Goal: Task Accomplishment & Management: Manage account settings

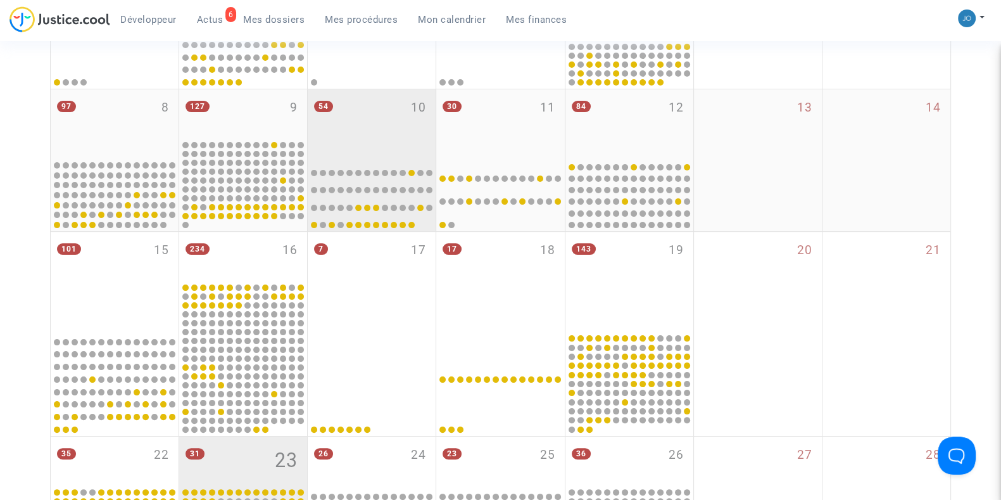
scroll to position [336, 0]
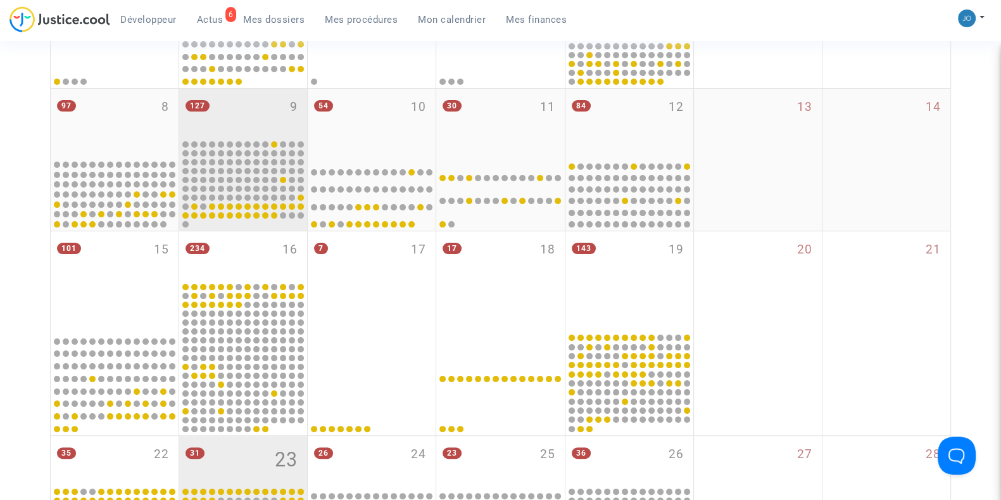
click at [274, 116] on div "127 9" at bounding box center [243, 113] width 128 height 49
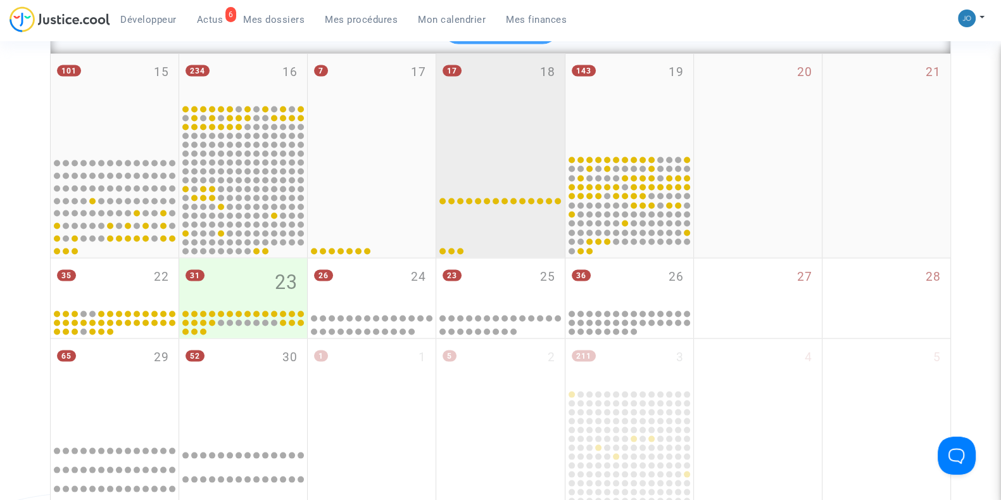
scroll to position [3088, 0]
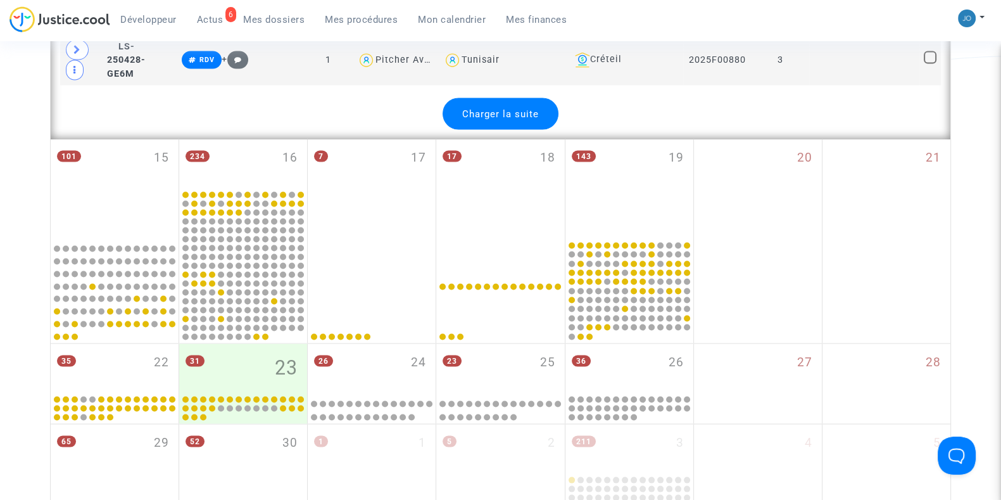
click at [527, 115] on span "Charger la suite" at bounding box center [500, 113] width 77 height 11
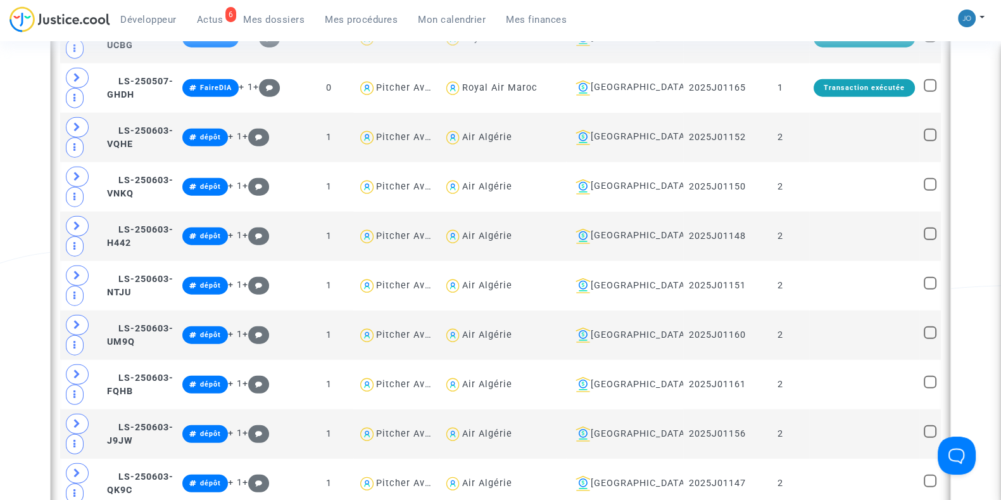
scroll to position [3971, 0]
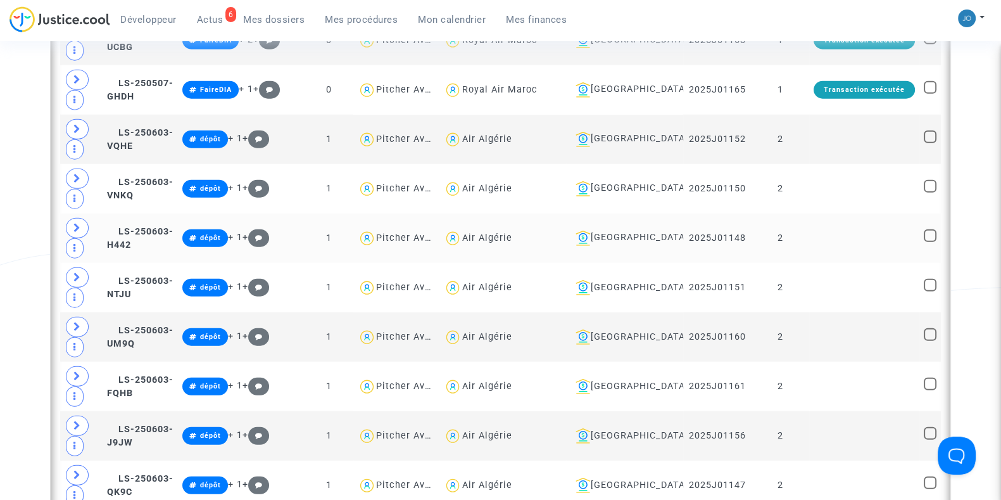
drag, startPoint x: 527, startPoint y: 115, endPoint x: 588, endPoint y: 265, distance: 161.3
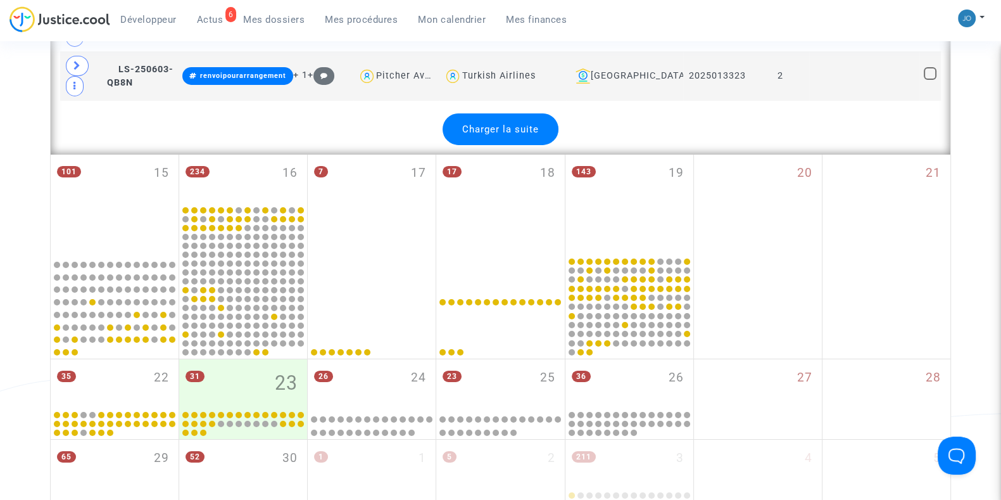
scroll to position [5538, 0]
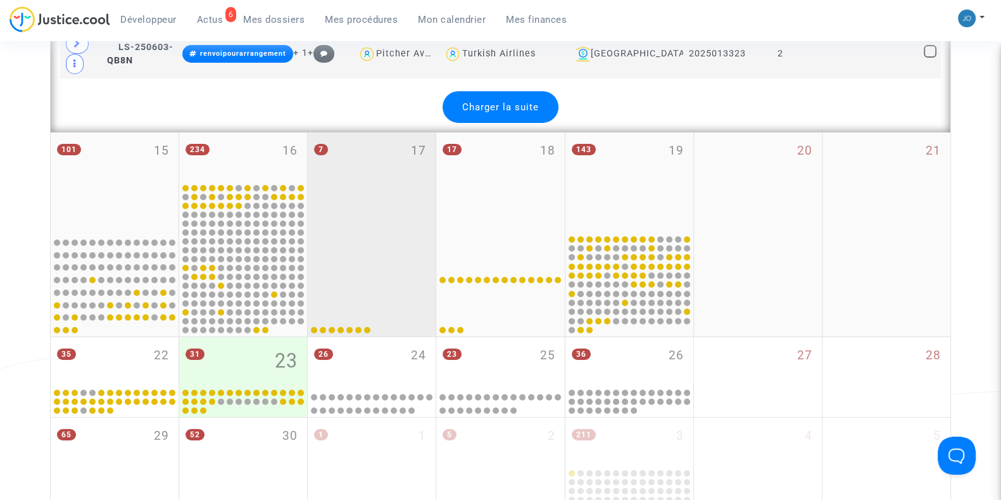
click at [342, 315] on div at bounding box center [372, 284] width 124 height 100
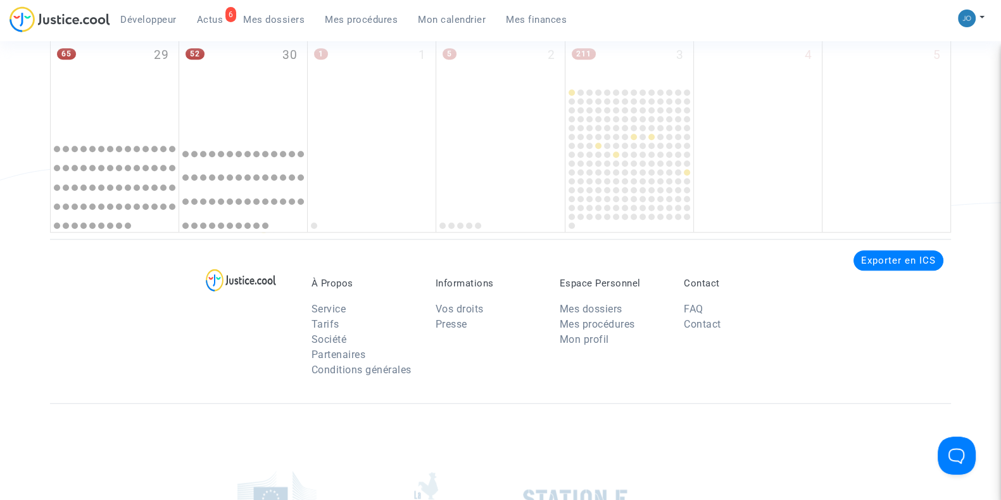
scroll to position [1272, 0]
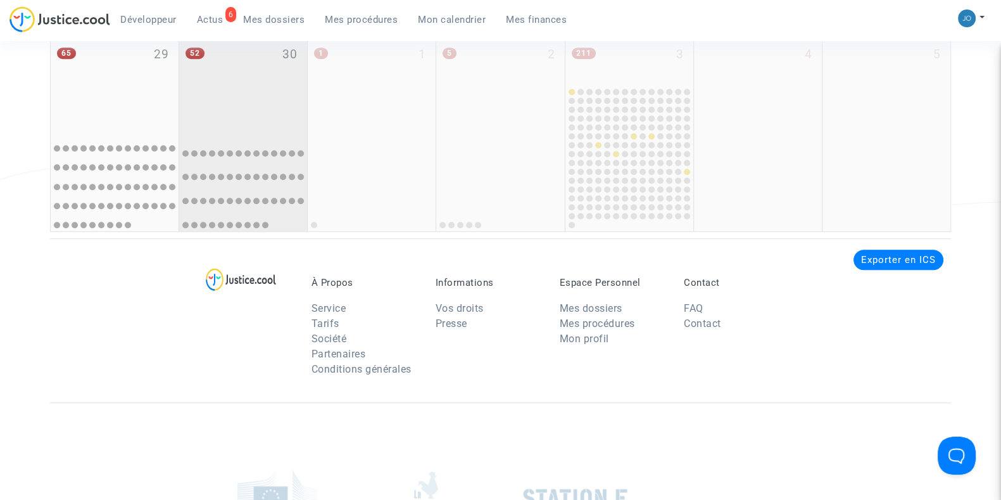
click at [271, 62] on div "52 30" at bounding box center [243, 84] width 128 height 96
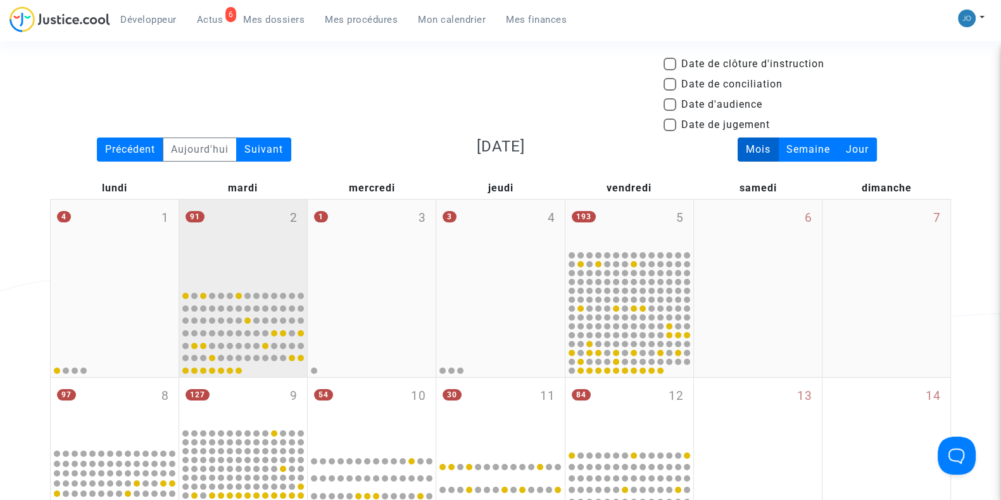
scroll to position [41, 0]
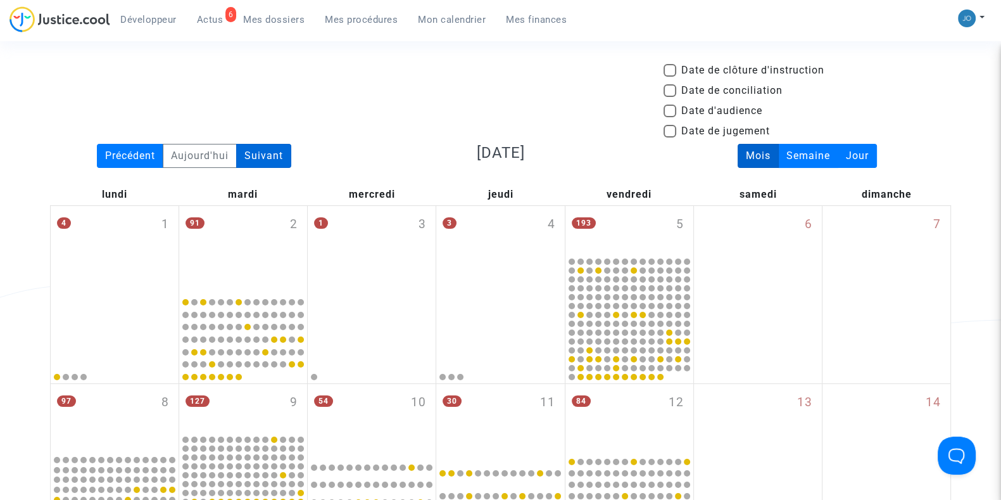
click at [282, 158] on div "Suivant" at bounding box center [263, 156] width 55 height 24
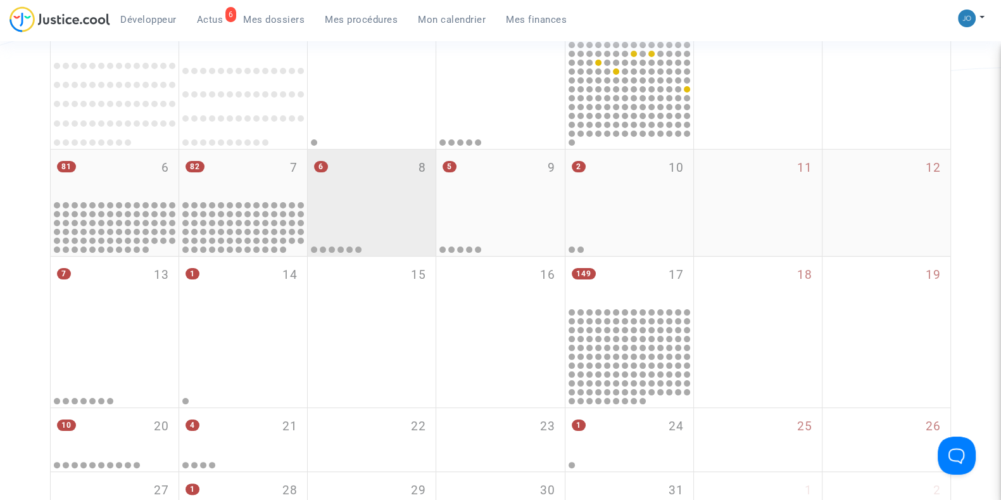
scroll to position [294, 0]
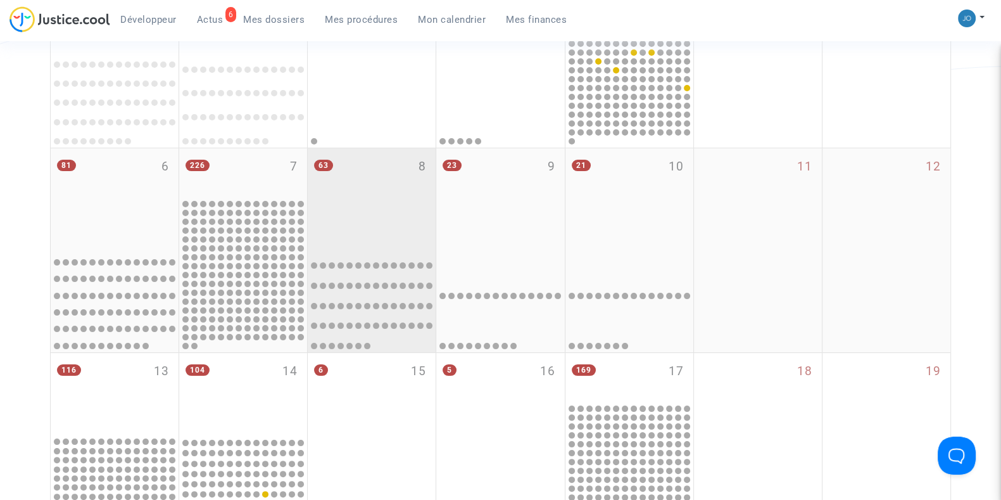
click at [396, 207] on div "63 8" at bounding box center [372, 198] width 128 height 100
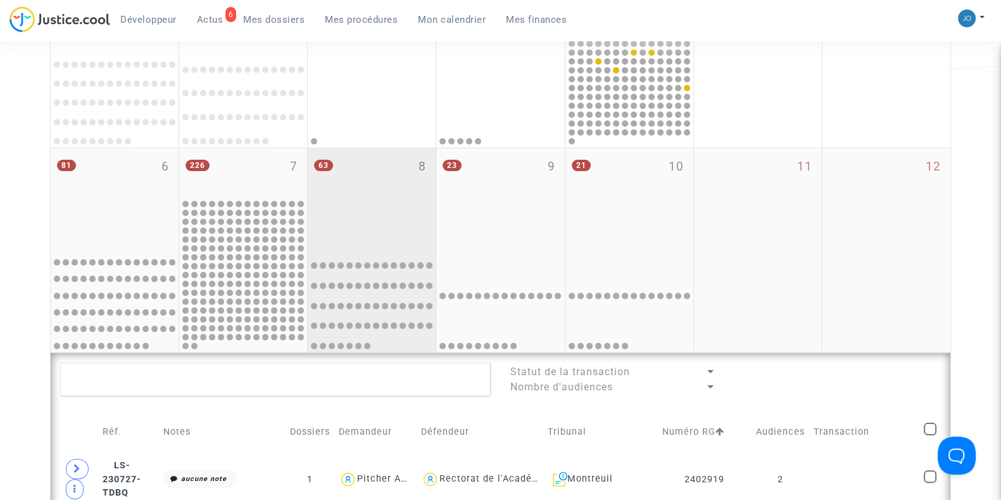
click at [383, 199] on div "63 8" at bounding box center [372, 198] width 128 height 100
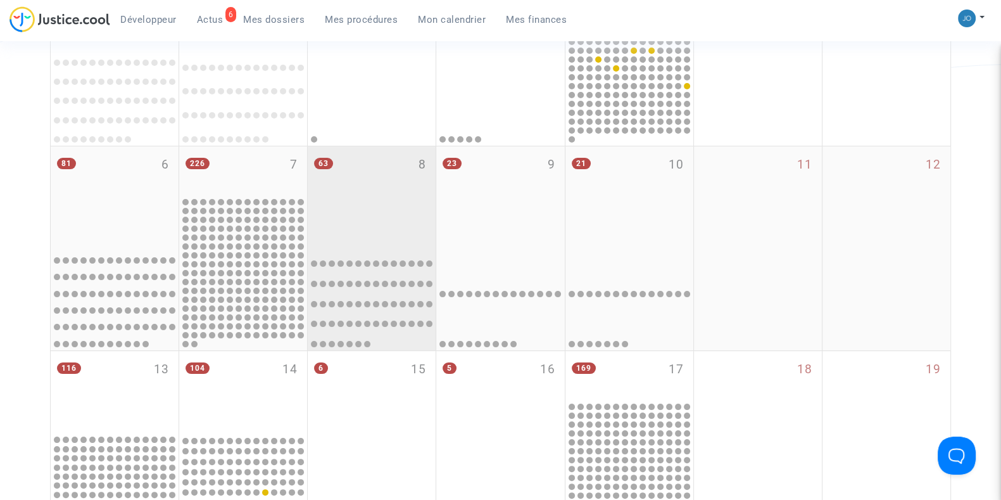
scroll to position [295, 0]
click at [384, 191] on div "63 8" at bounding box center [372, 197] width 128 height 100
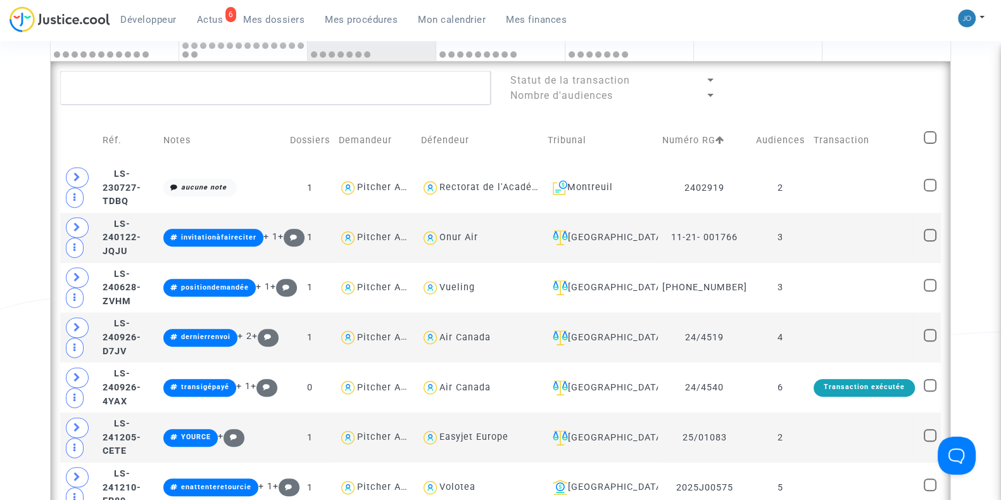
scroll to position [583, 0]
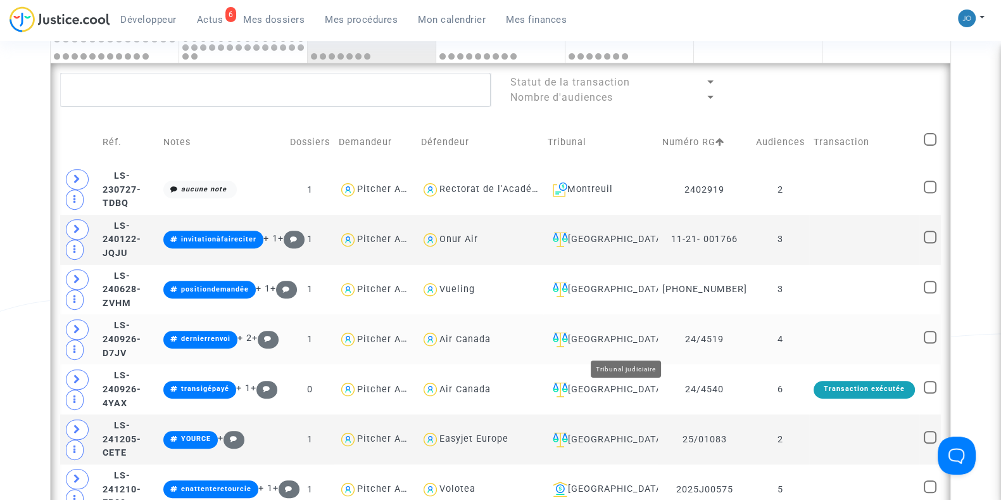
click at [623, 342] on div "Toulouse" at bounding box center [601, 339] width 106 height 15
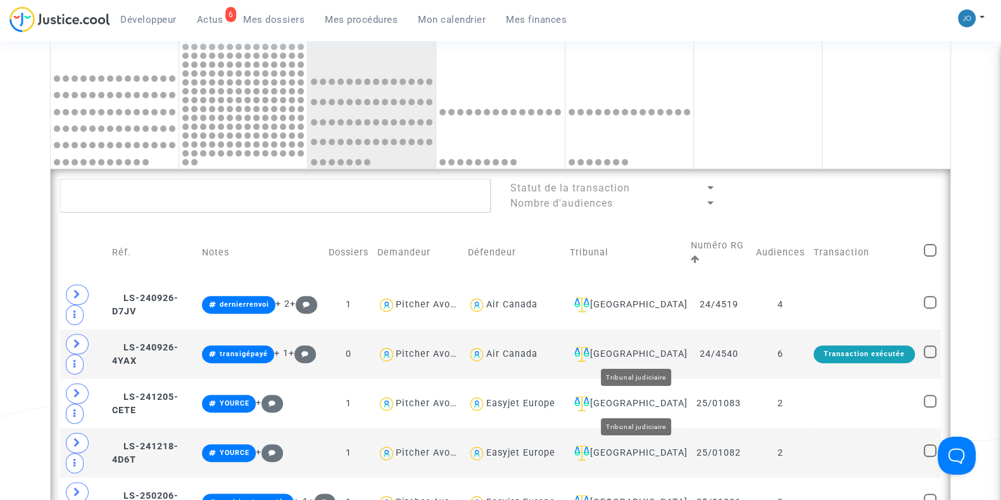
scroll to position [476, 0]
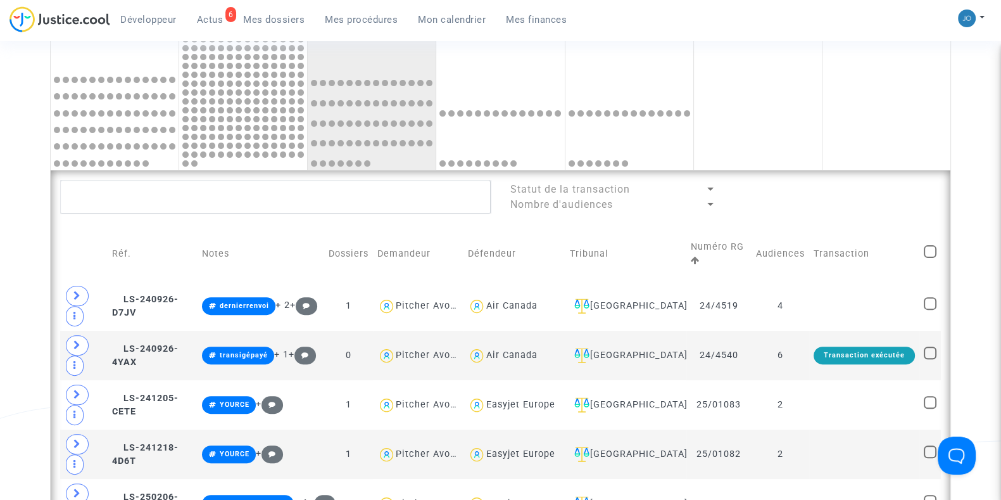
click at [928, 242] on td at bounding box center [930, 254] width 22 height 54
click at [931, 251] on span at bounding box center [930, 251] width 13 height 13
click at [930, 258] on input "checkbox" at bounding box center [930, 258] width 1 height 1
checkbox input "true"
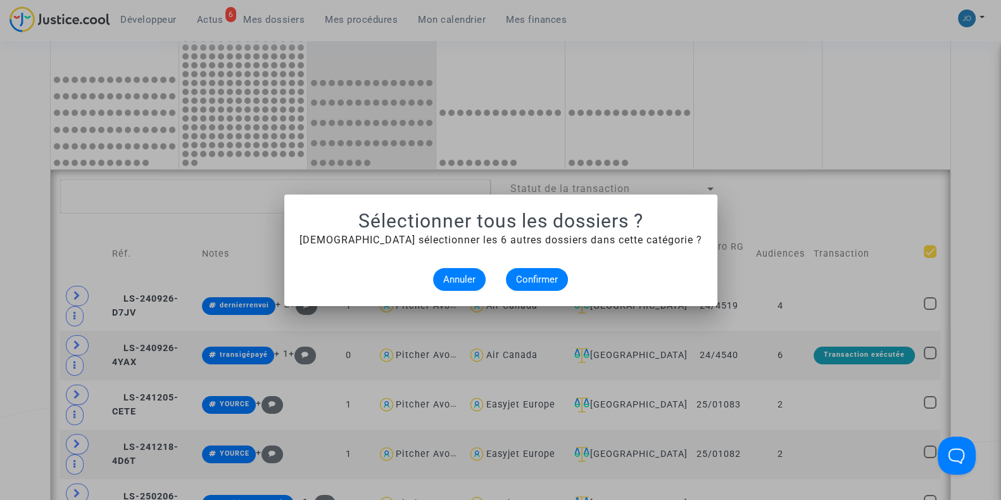
scroll to position [0, 0]
click at [545, 286] on button "Confirmer" at bounding box center [537, 279] width 62 height 23
checkbox input "true"
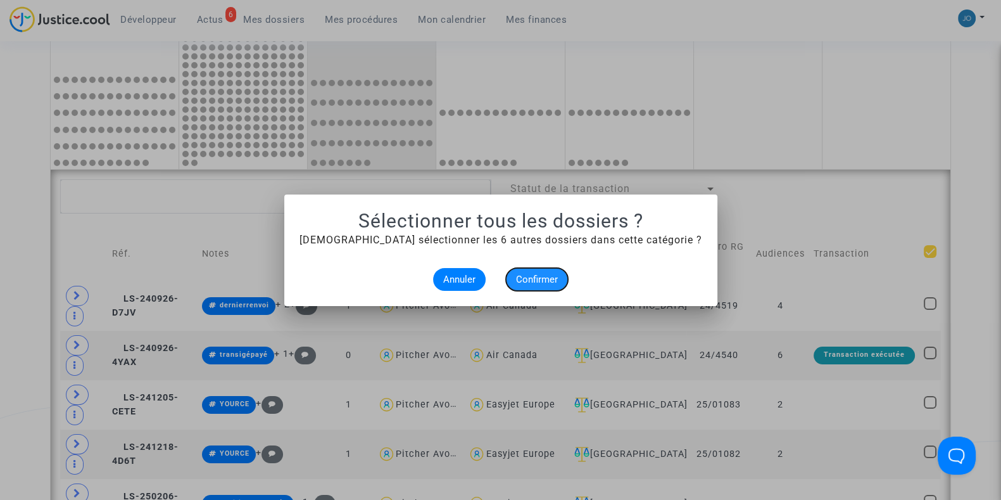
checkbox input "true"
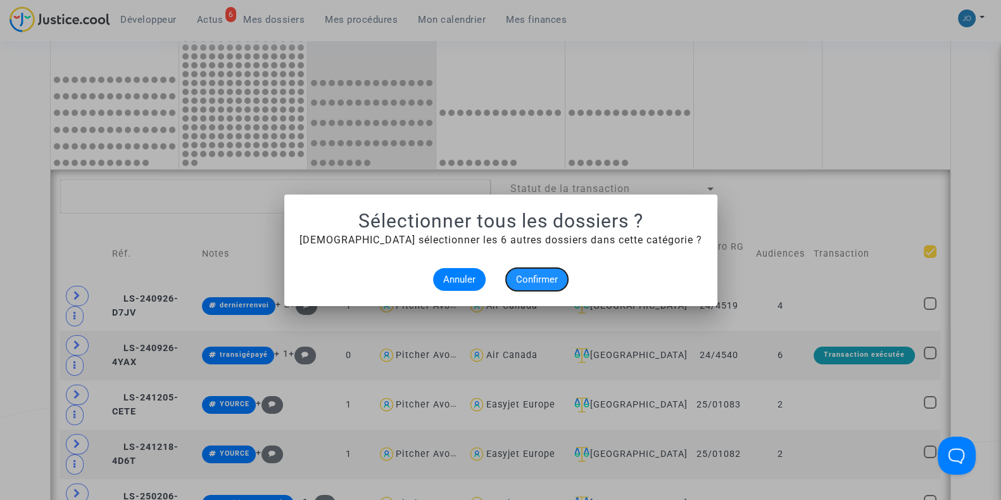
checkbox input "true"
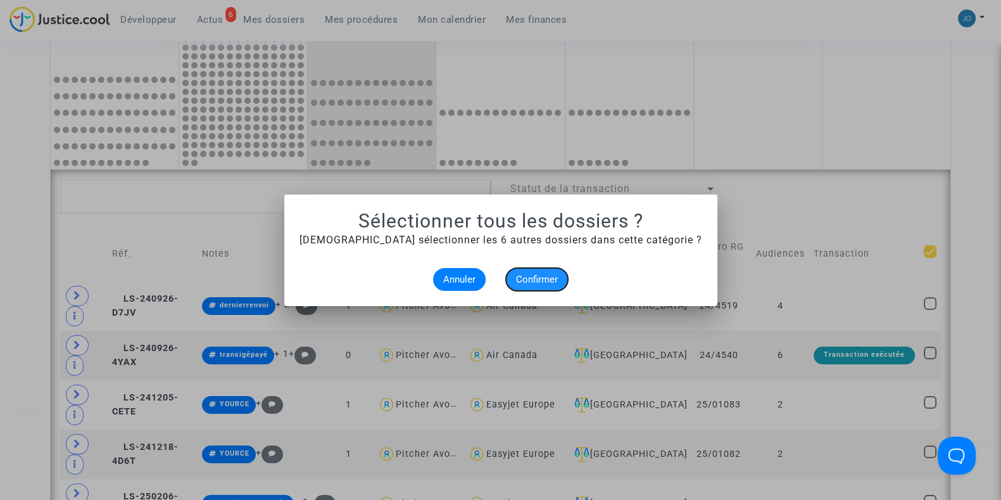
checkbox input "true"
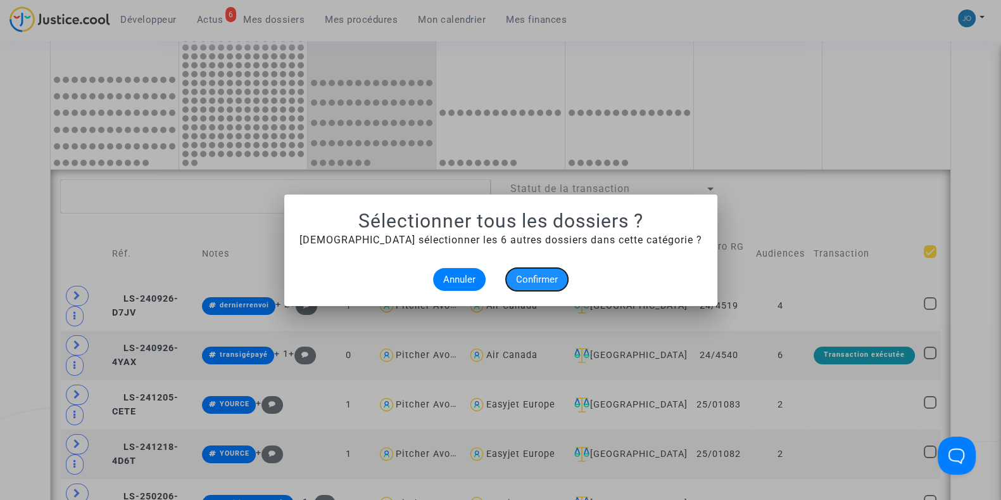
checkbox input "true"
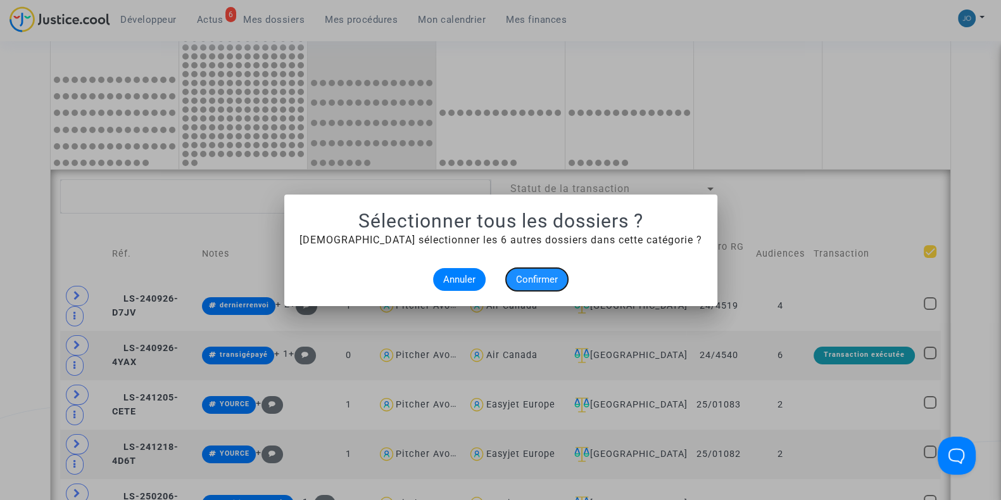
checkbox input "true"
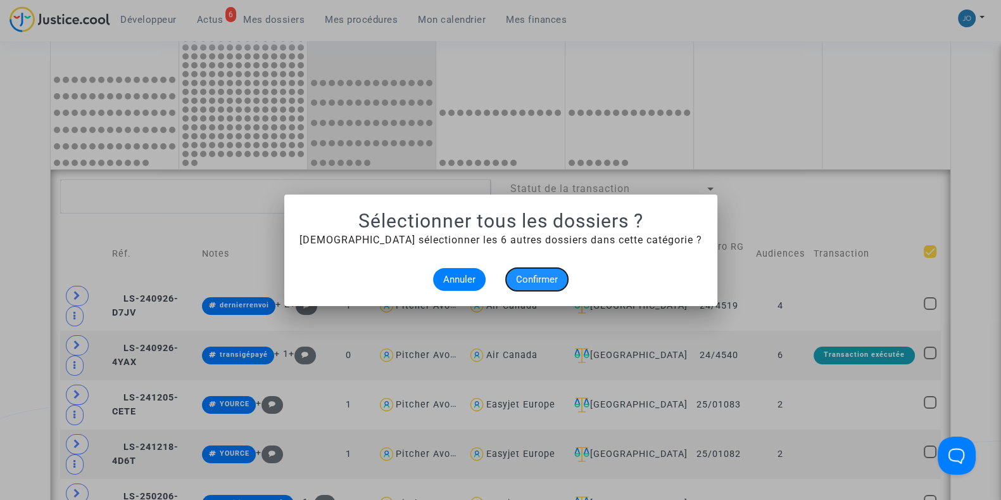
checkbox input "true"
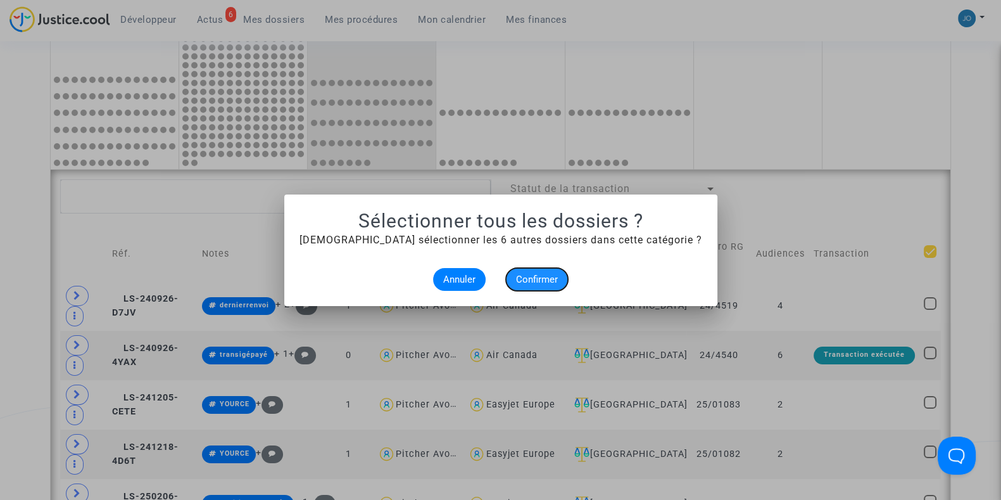
checkbox input "true"
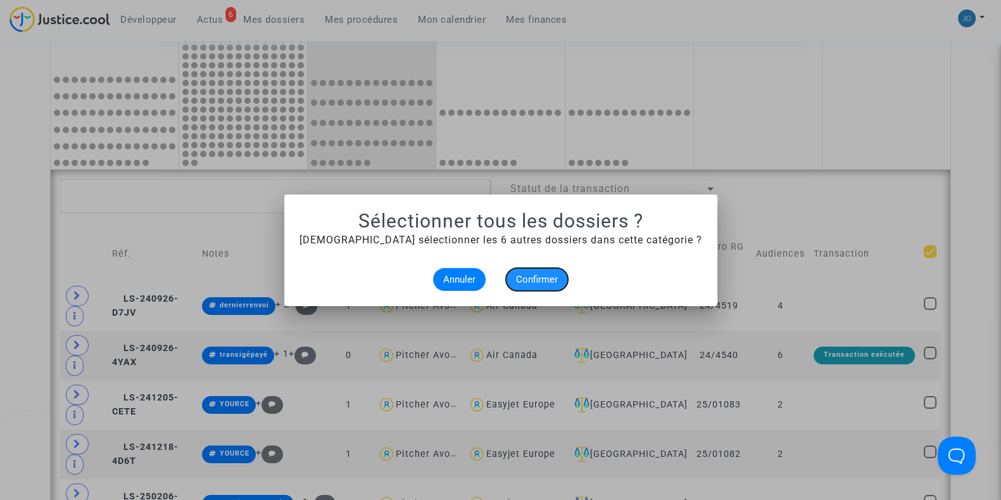
checkbox input "true"
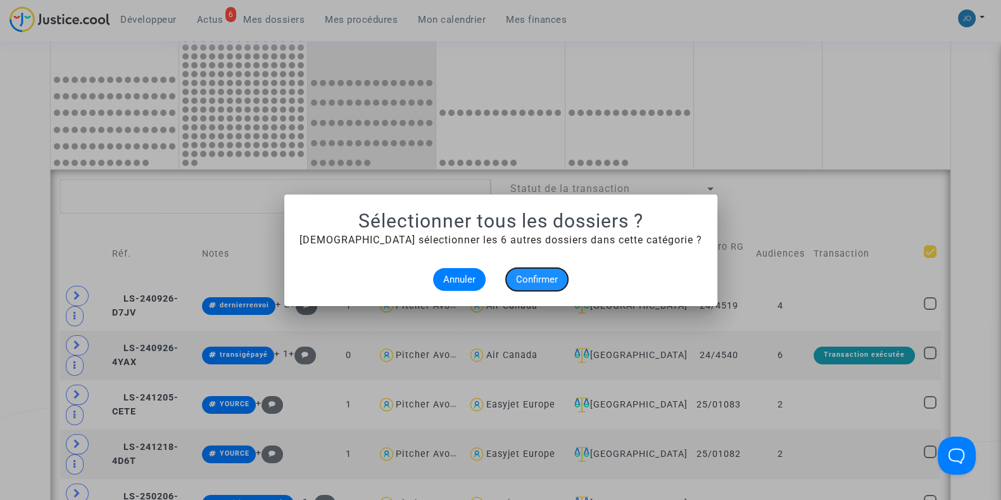
checkbox input "true"
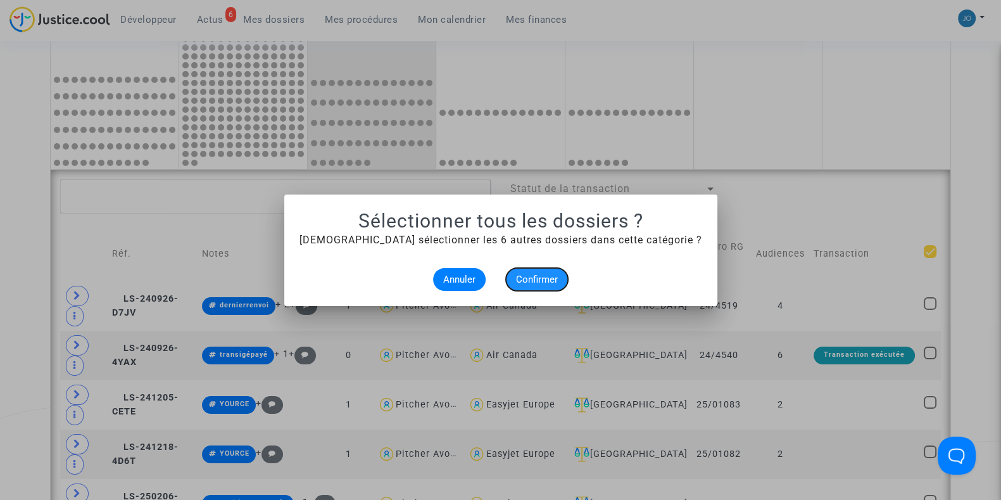
checkbox input "true"
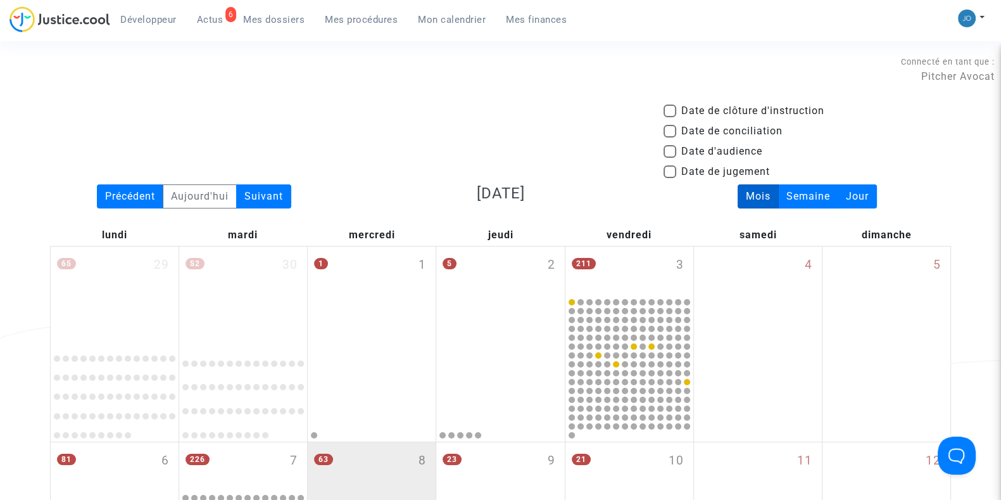
click at [505, 148] on div "Date de clôture d'instruction Date de conciliation Date d'audience Date de juge…" at bounding box center [501, 143] width 920 height 81
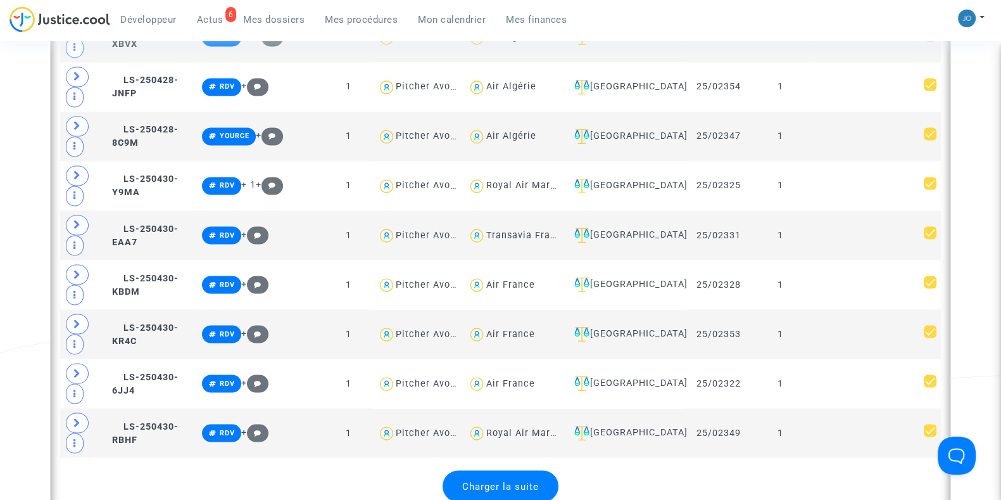
scroll to position [2869, 0]
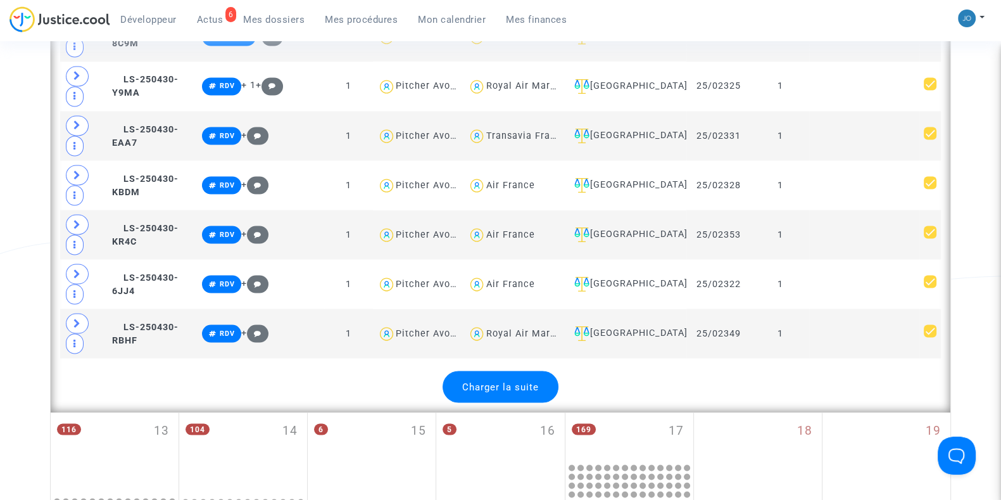
click at [486, 370] on div "Charger la suite" at bounding box center [501, 386] width 116 height 32
checkbox input "false"
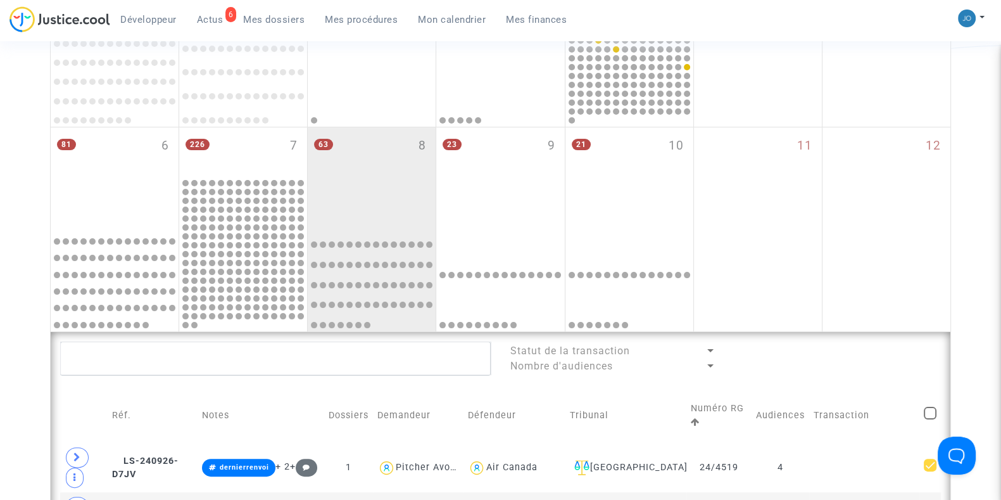
scroll to position [314, 0]
click at [371, 176] on div "63 8" at bounding box center [372, 178] width 128 height 100
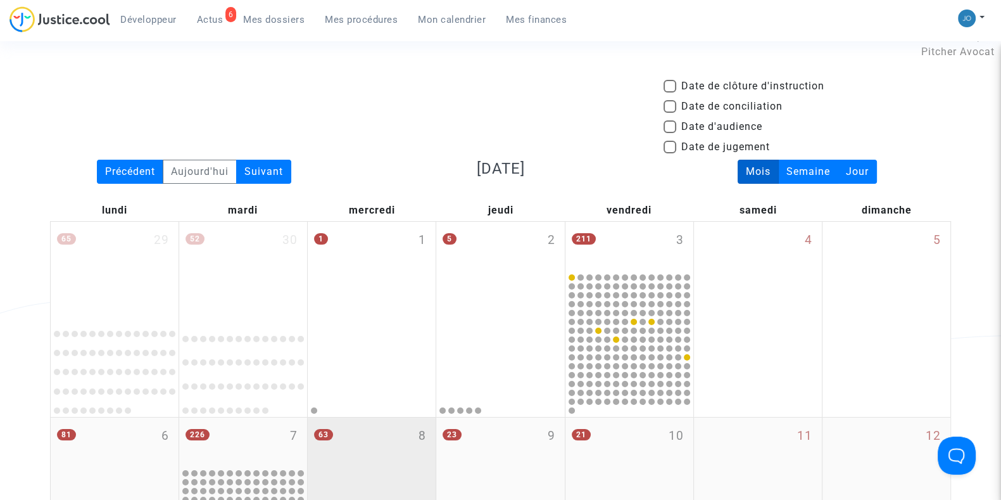
scroll to position [23, 0]
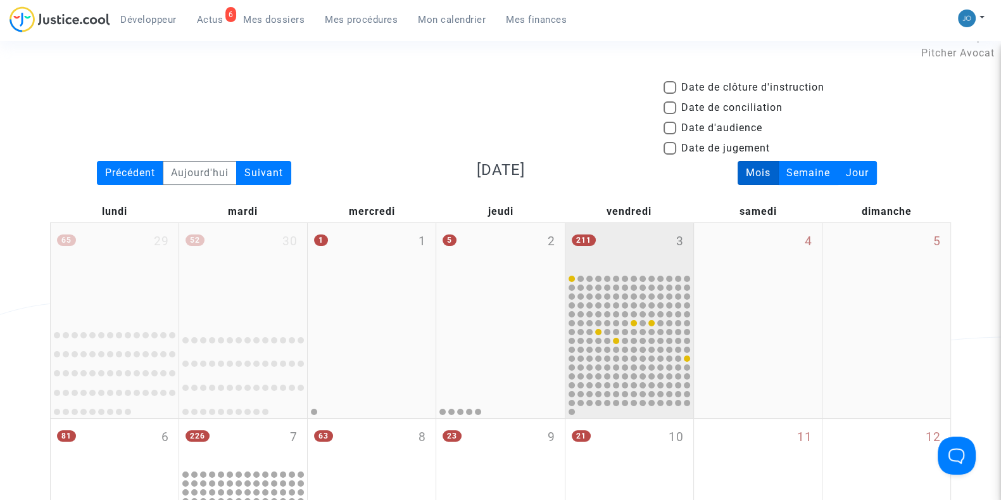
click at [664, 251] on div "211 3" at bounding box center [629, 247] width 128 height 49
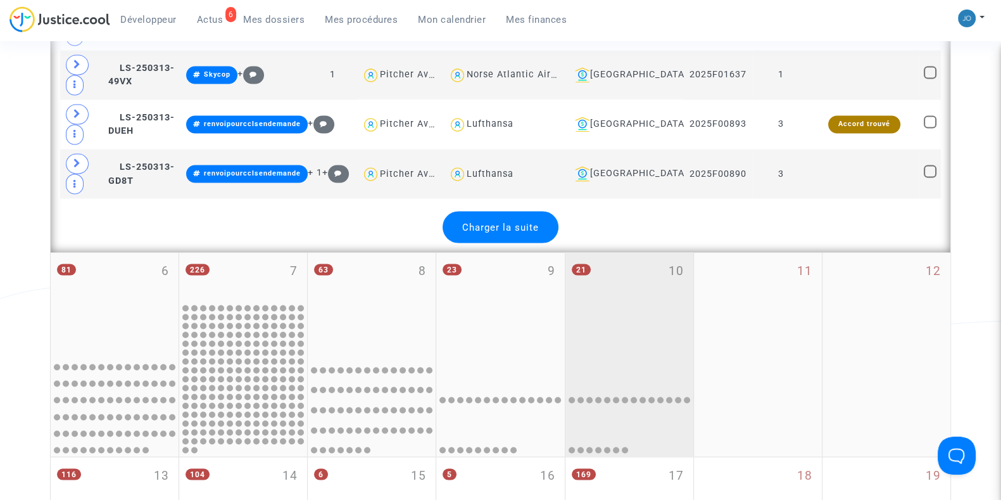
scroll to position [2825, 0]
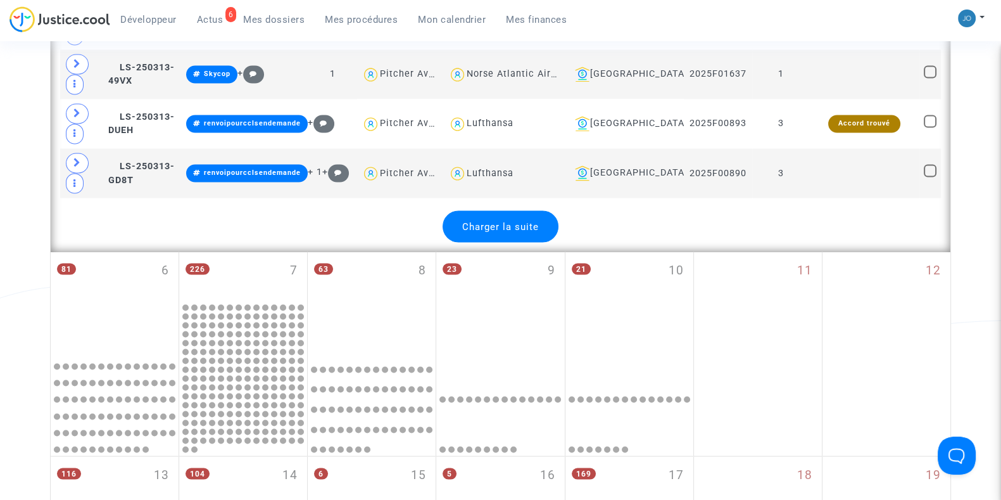
click at [519, 220] on span "Charger la suite" at bounding box center [500, 225] width 77 height 11
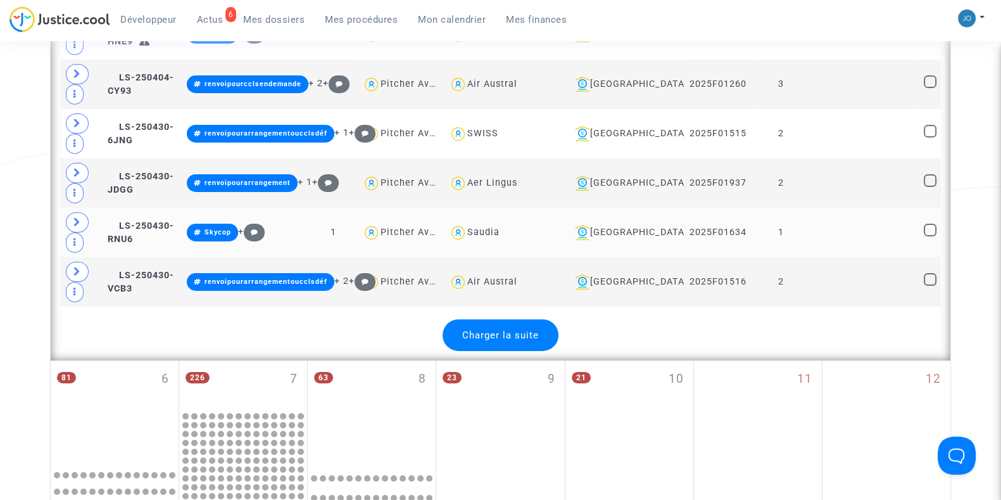
scroll to position [5191, 0]
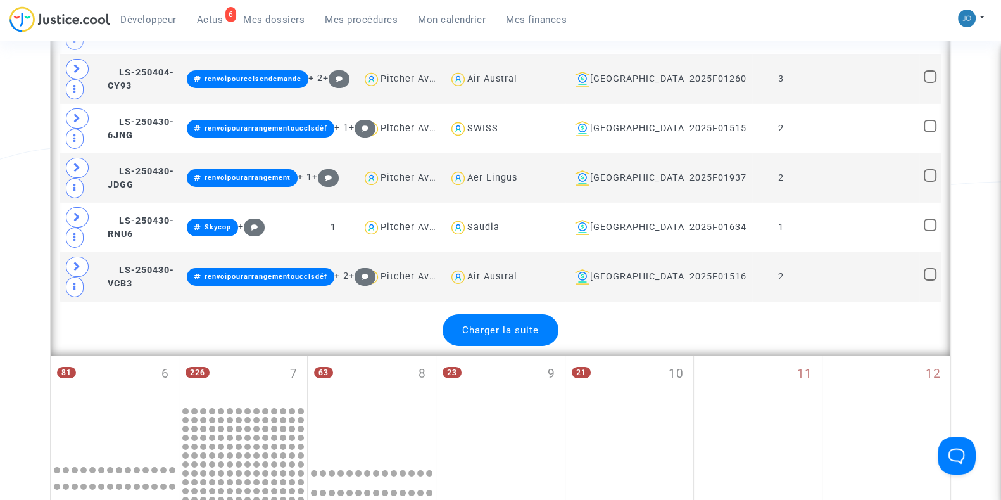
click at [510, 324] on span "Charger la suite" at bounding box center [500, 329] width 77 height 11
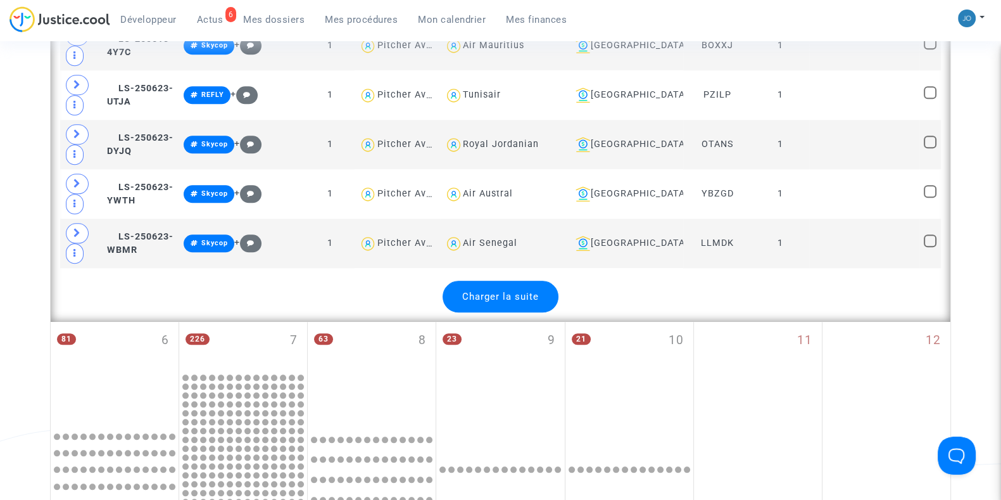
scroll to position [7694, 0]
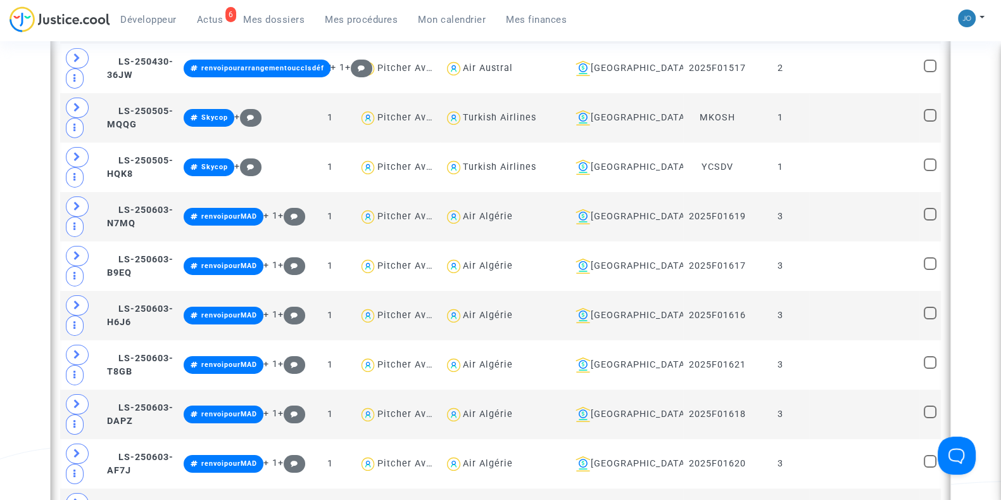
scroll to position [5370, 0]
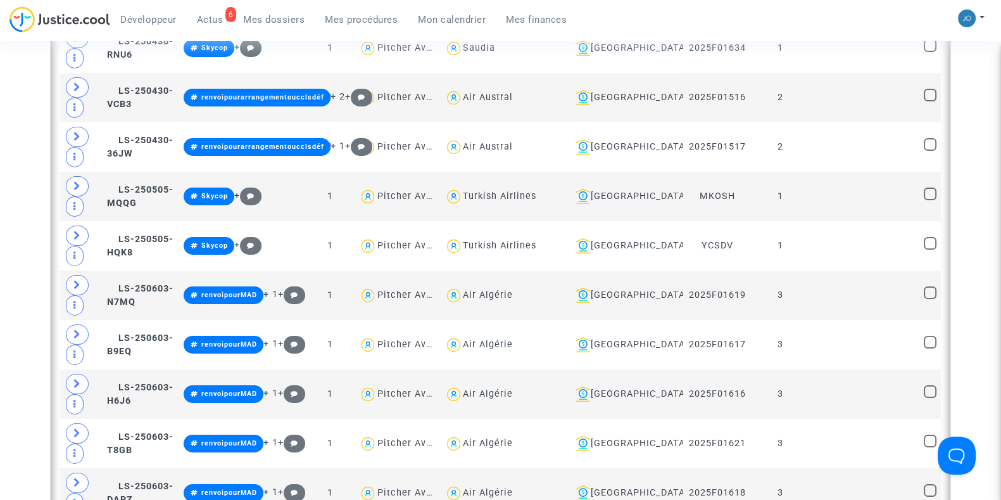
click at [280, 13] on link "Mes dossiers" at bounding box center [274, 19] width 82 height 19
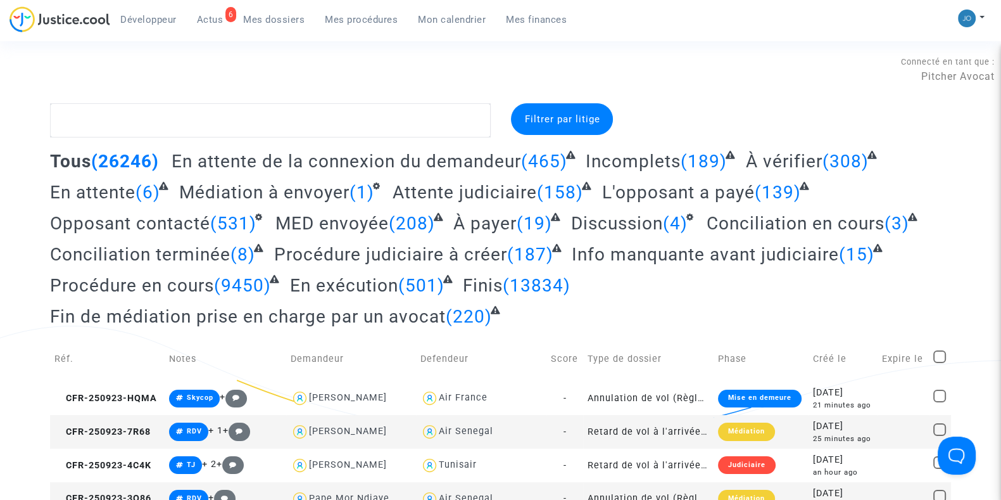
click at [542, 113] on span "Filtrer par litige" at bounding box center [561, 118] width 75 height 11
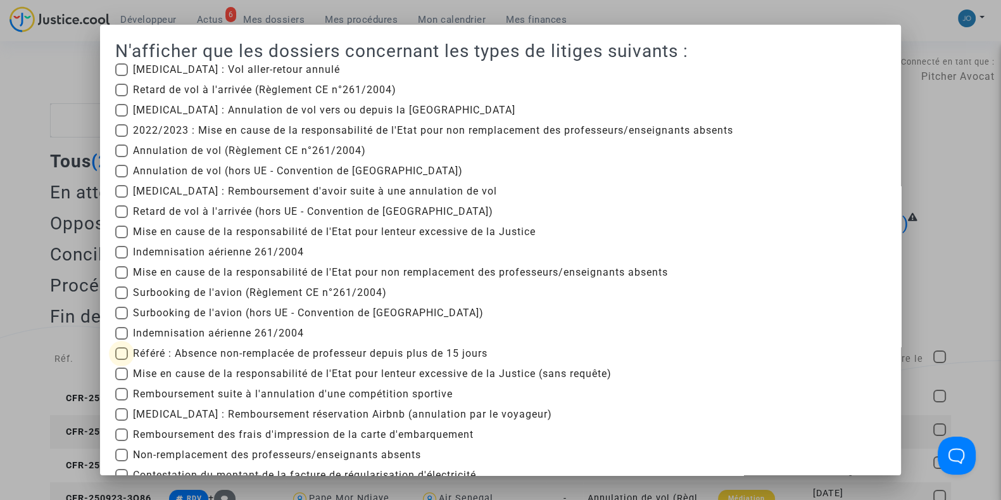
click at [277, 355] on span "Référé : Absence non-remplacée de professeur depuis plus de 15 jours" at bounding box center [310, 353] width 355 height 15
click at [122, 360] on input "Référé : Absence non-remplacée de professeur depuis plus de 15 jours" at bounding box center [121, 360] width 1 height 1
checkbox input "true"
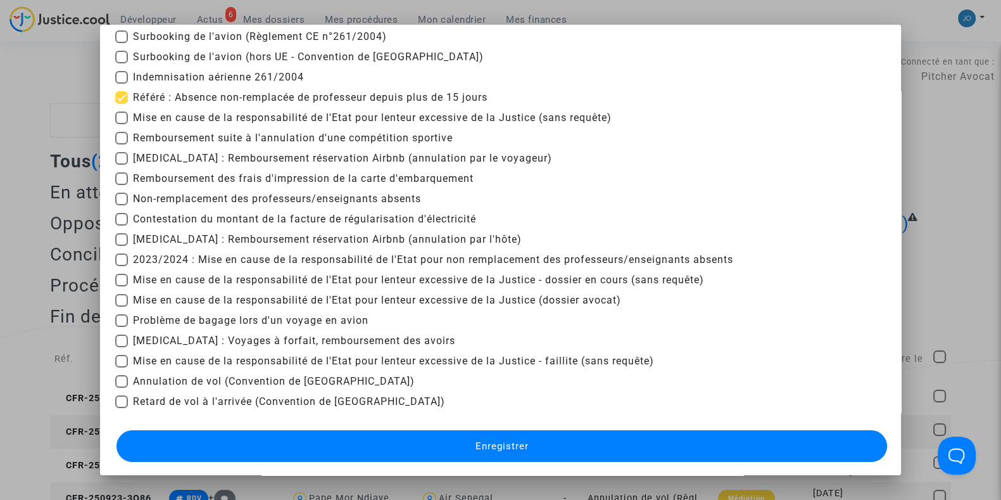
scroll to position [259, 0]
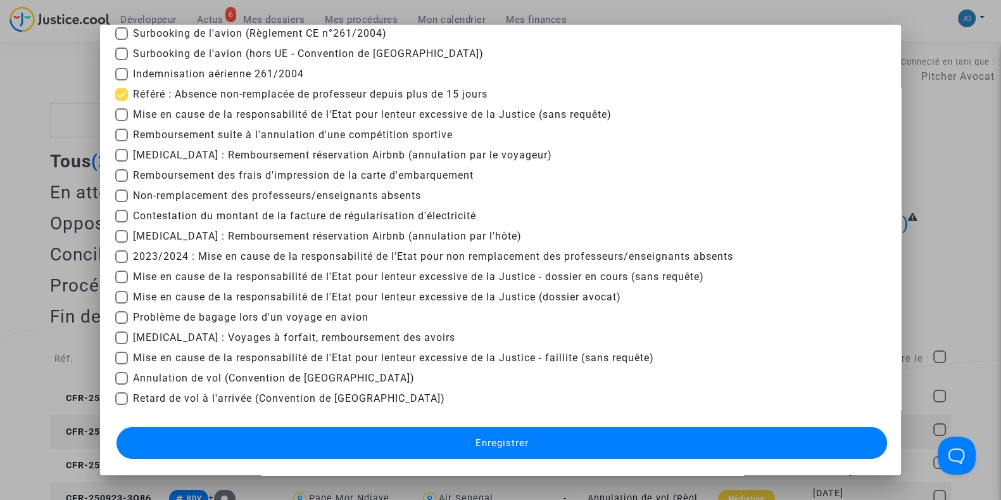
click at [466, 446] on button "Enregistrer" at bounding box center [502, 443] width 771 height 32
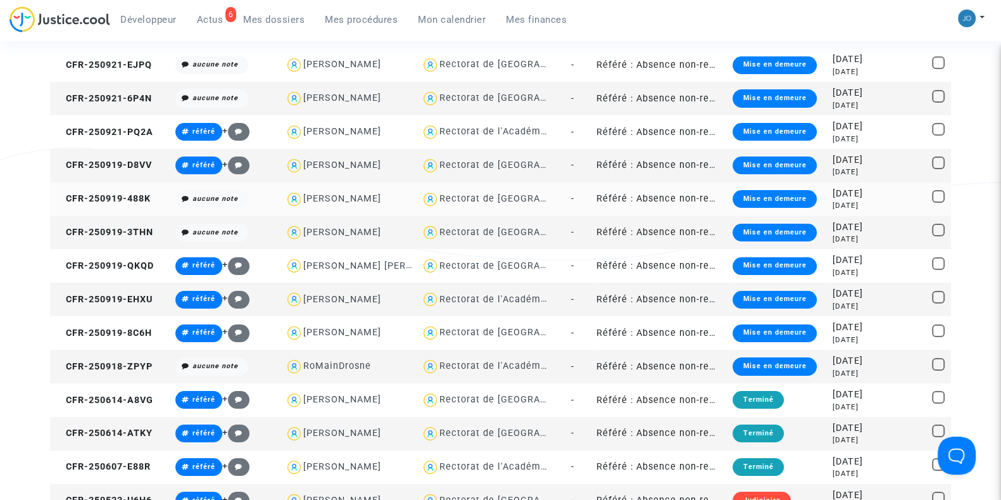
scroll to position [179, 0]
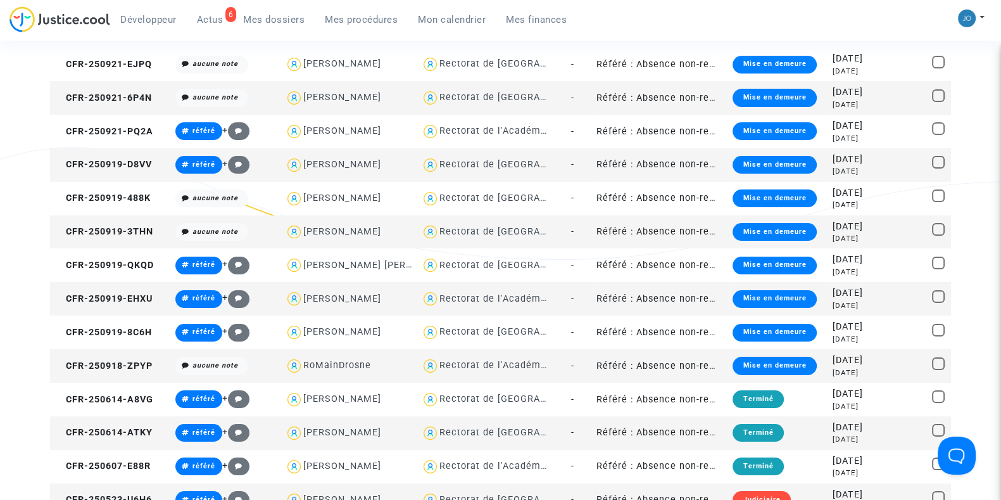
click at [833, 303] on div "4 days ago" at bounding box center [851, 305] width 37 height 11
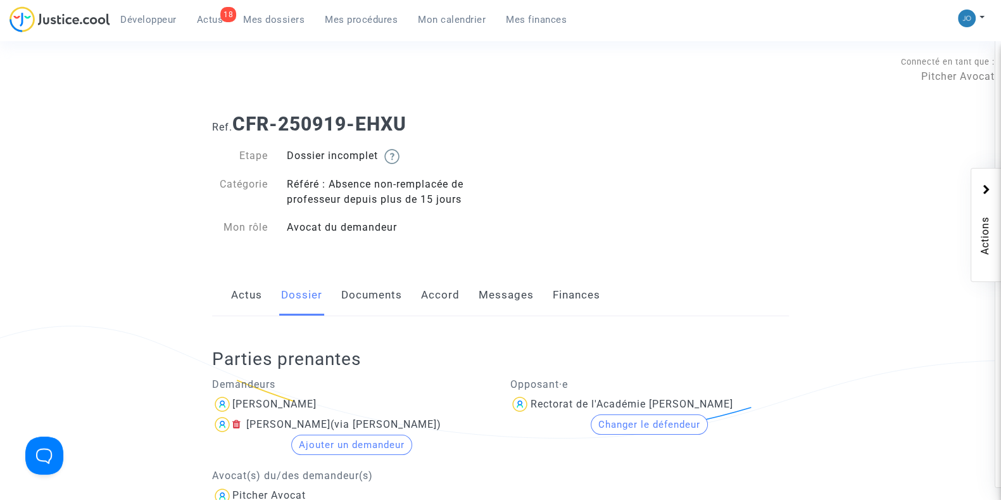
click at [365, 299] on link "Documents" at bounding box center [371, 295] width 61 height 42
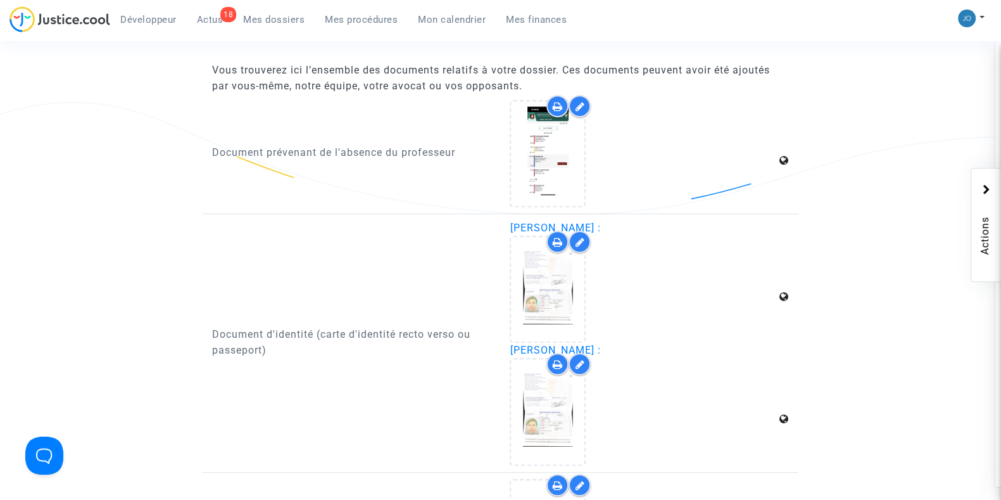
scroll to position [769, 0]
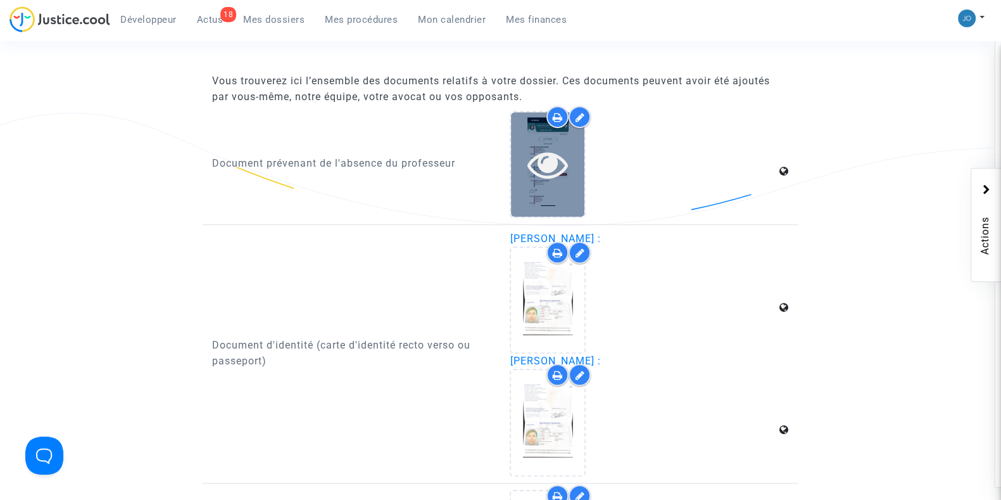
click at [545, 169] on icon at bounding box center [547, 164] width 41 height 41
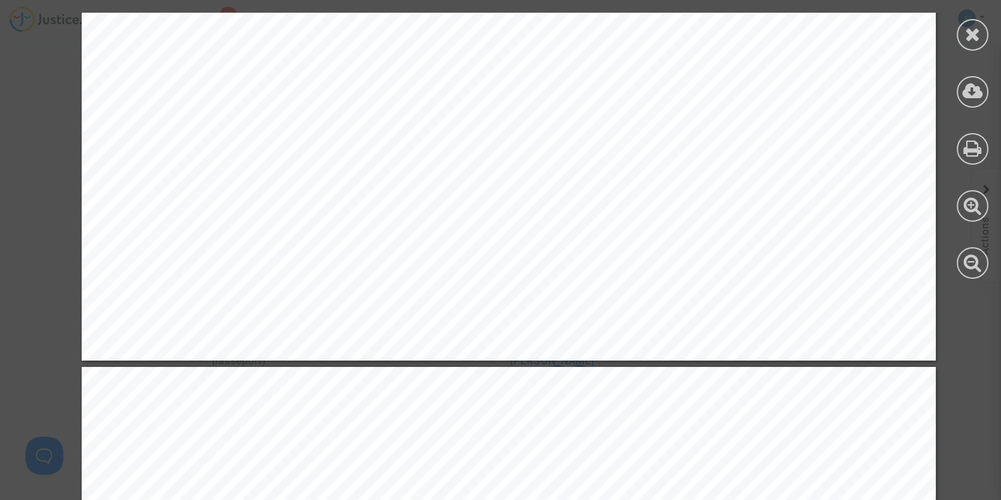
scroll to position [6934, 0]
click at [976, 42] on icon at bounding box center [973, 34] width 16 height 19
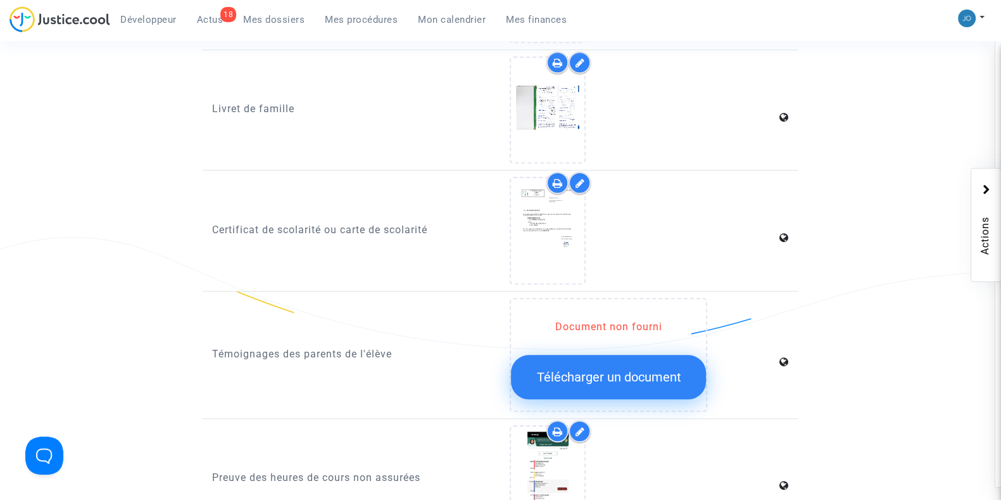
scroll to position [1201, 0]
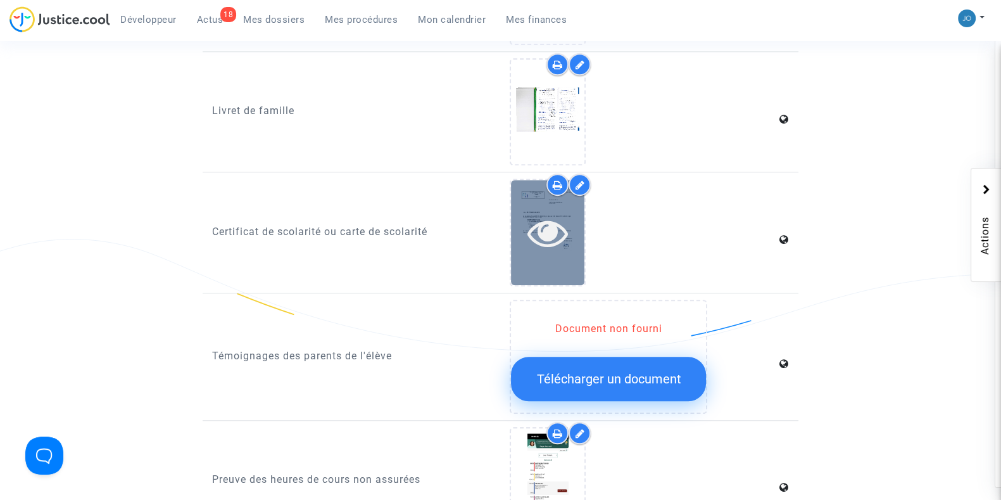
click at [540, 226] on icon at bounding box center [547, 232] width 41 height 41
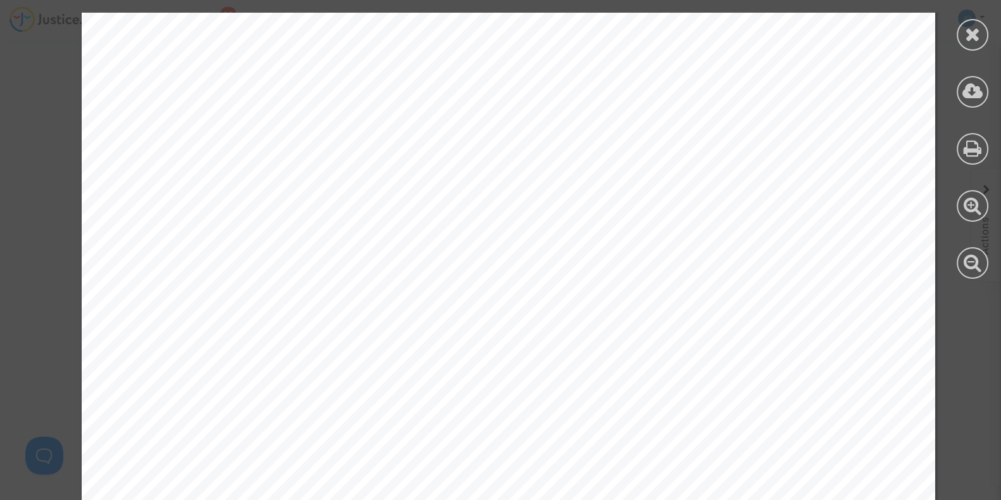
scroll to position [288, 0]
click at [306, 189] on span "DARFAOUI Farah" at bounding box center [323, 190] width 175 height 20
click at [324, 258] on span "[GEOGRAPHIC_DATA]" at bounding box center [351, 264] width 191 height 17
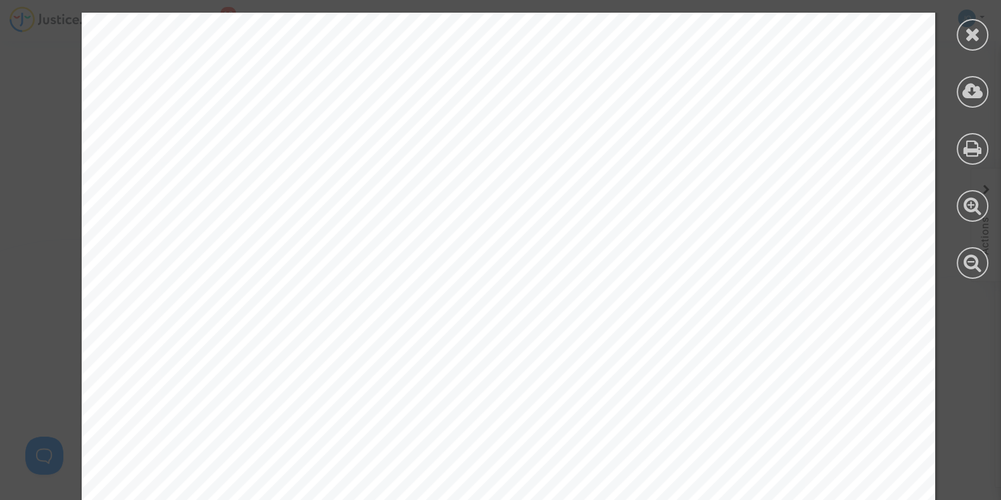
scroll to position [0, 0]
click at [985, 38] on div at bounding box center [973, 35] width 32 height 32
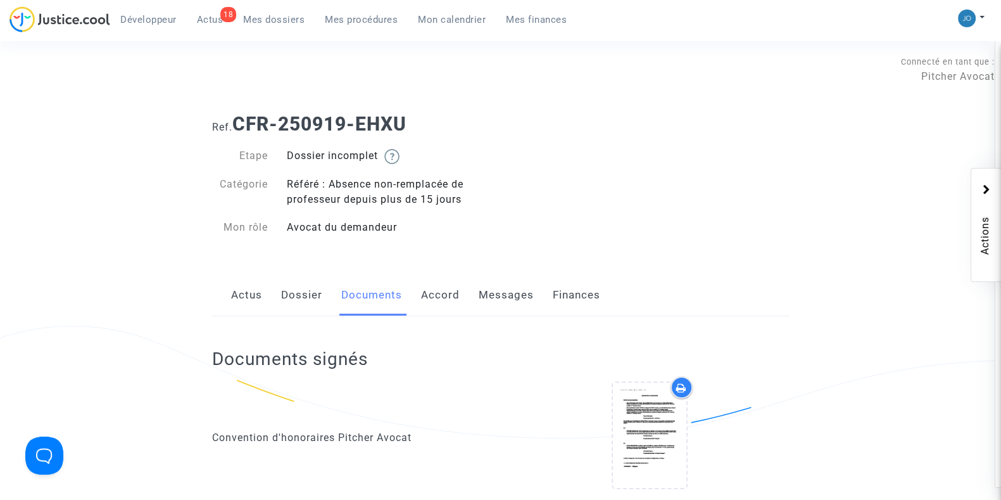
click at [313, 296] on link "Dossier" at bounding box center [301, 295] width 41 height 42
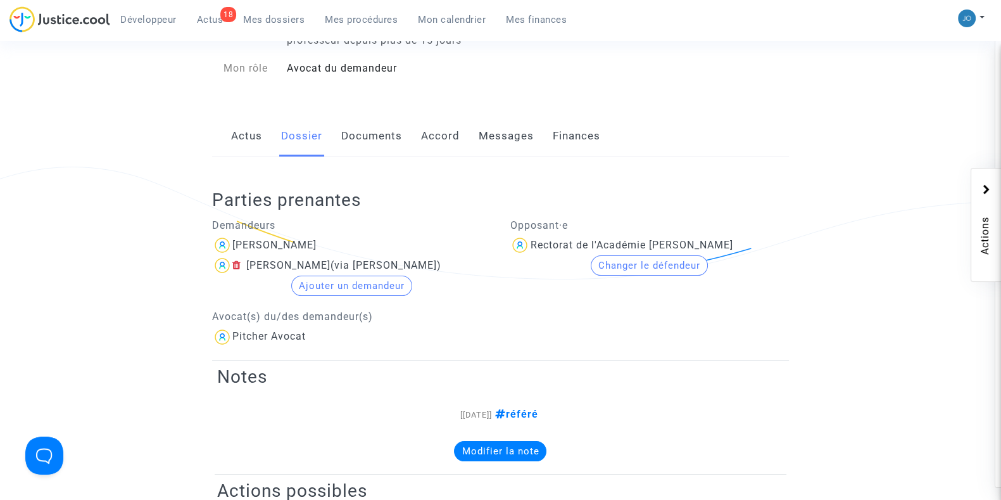
scroll to position [193, 0]
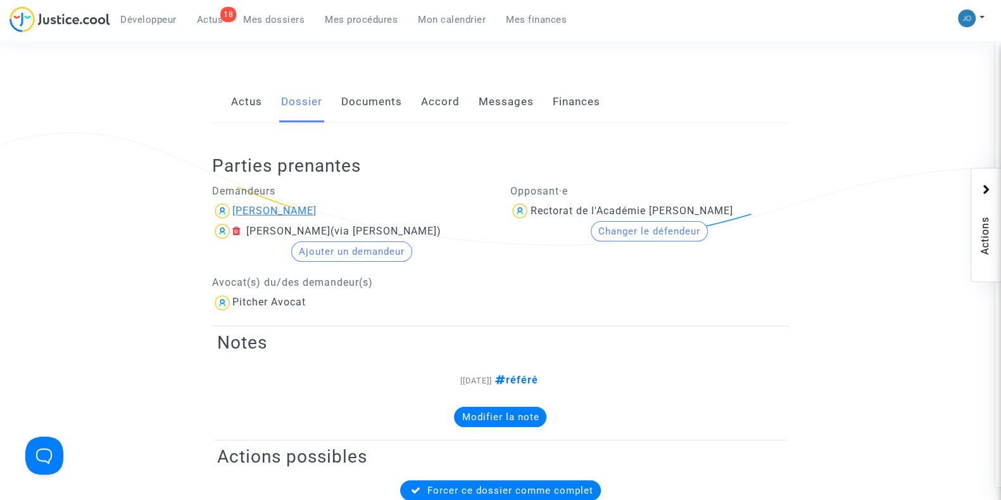
click at [263, 207] on div "[PERSON_NAME]" at bounding box center [274, 211] width 84 height 12
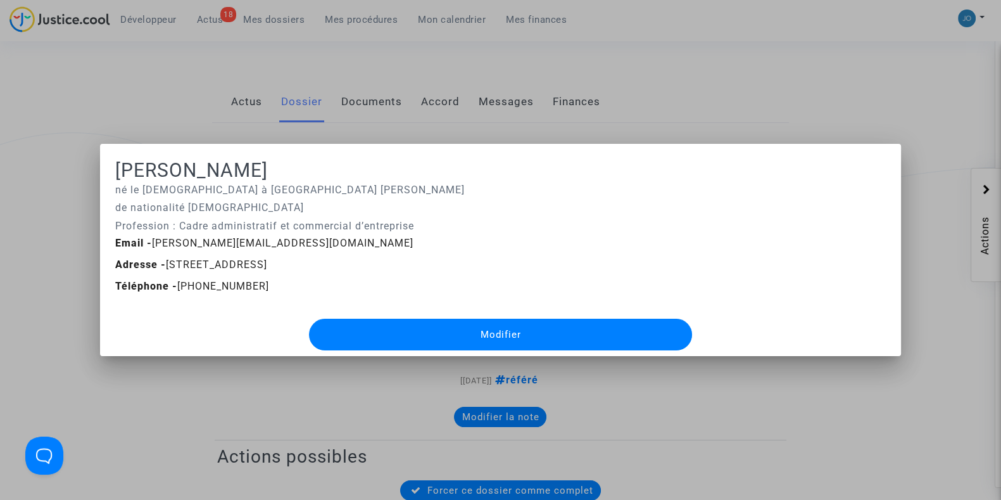
click at [161, 96] on div at bounding box center [500, 250] width 1001 height 500
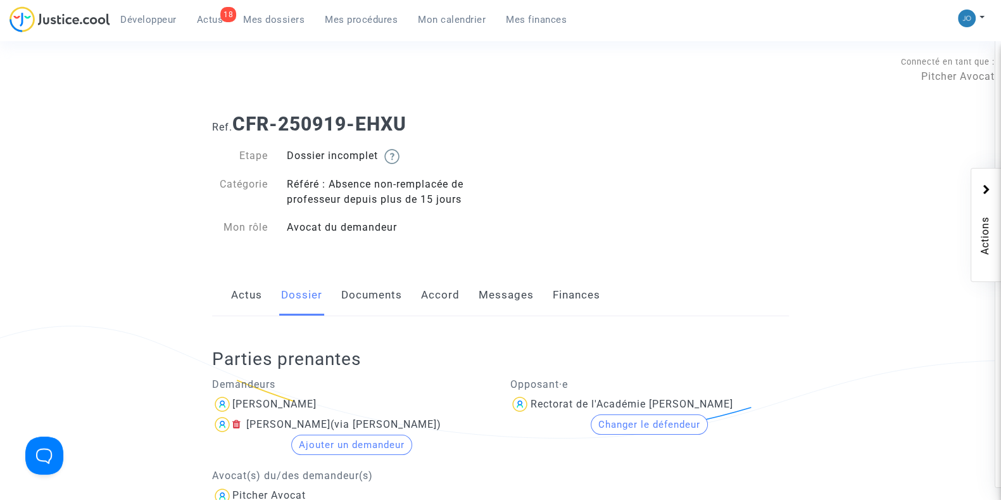
scroll to position [193, 0]
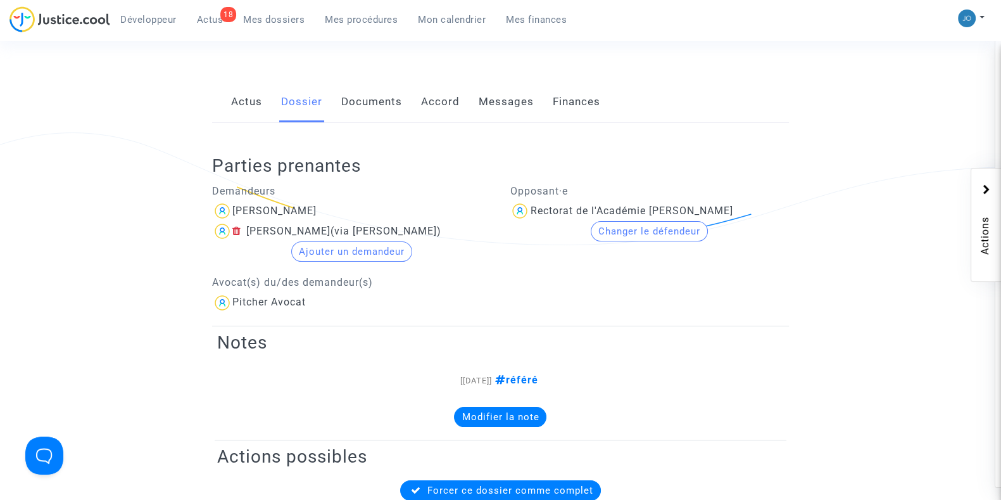
click at [388, 108] on link "Documents" at bounding box center [371, 102] width 61 height 42
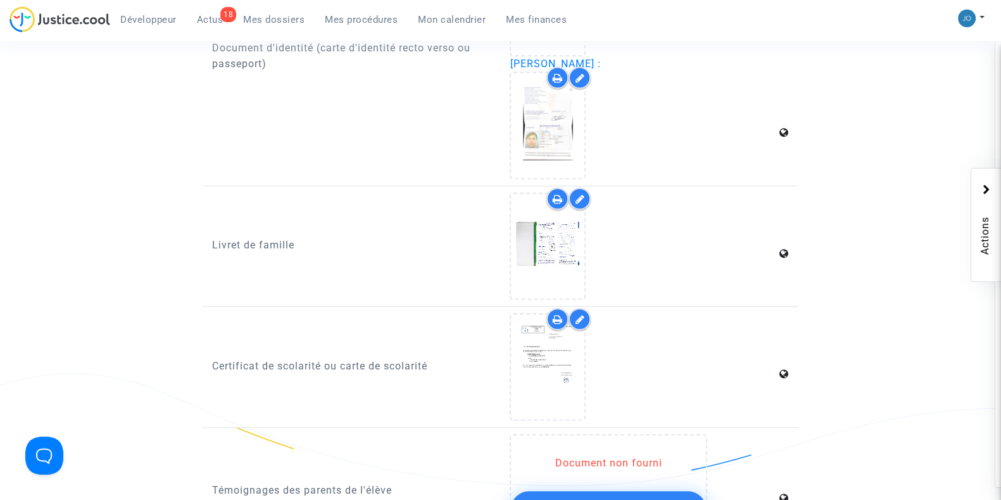
scroll to position [1077, 0]
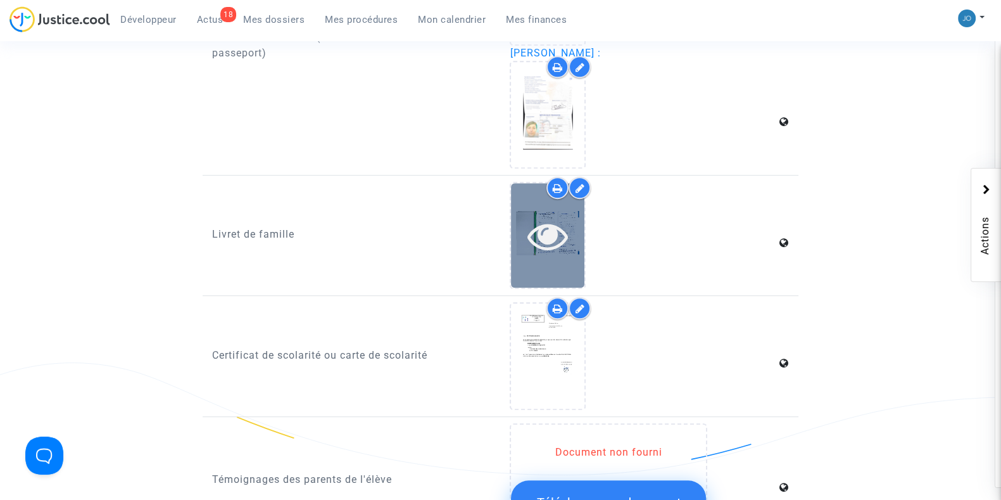
click at [538, 229] on icon at bounding box center [547, 235] width 41 height 41
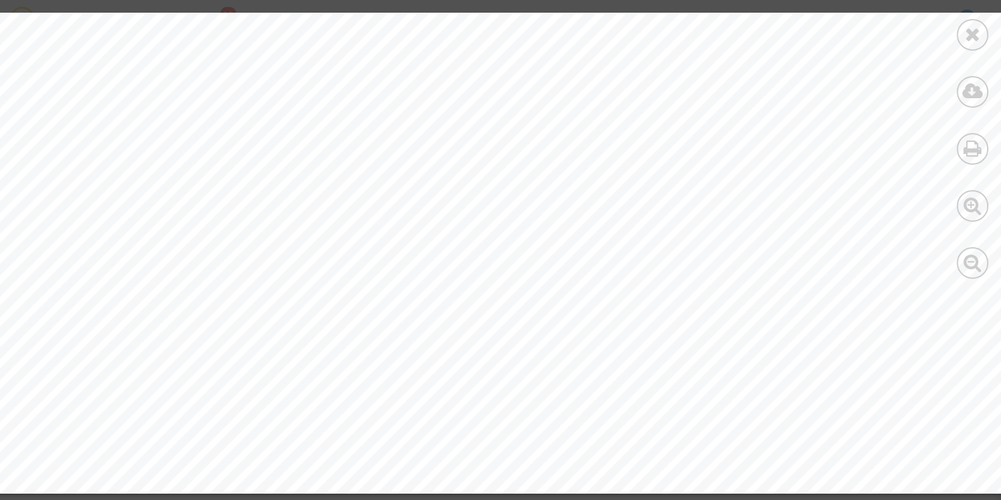
scroll to position [1658, 0]
click at [982, 27] on div at bounding box center [973, 35] width 32 height 32
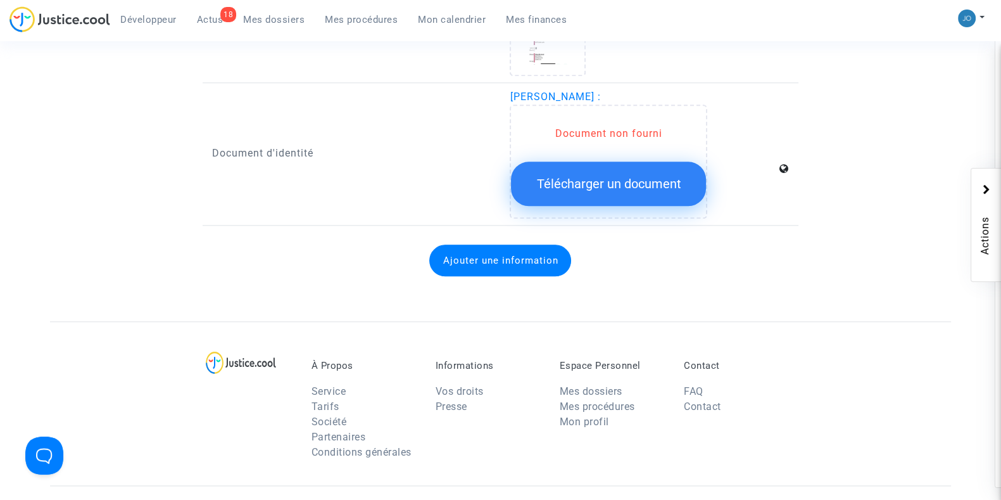
click at [297, 233] on div "Ajouter une information" at bounding box center [500, 260] width 577 height 57
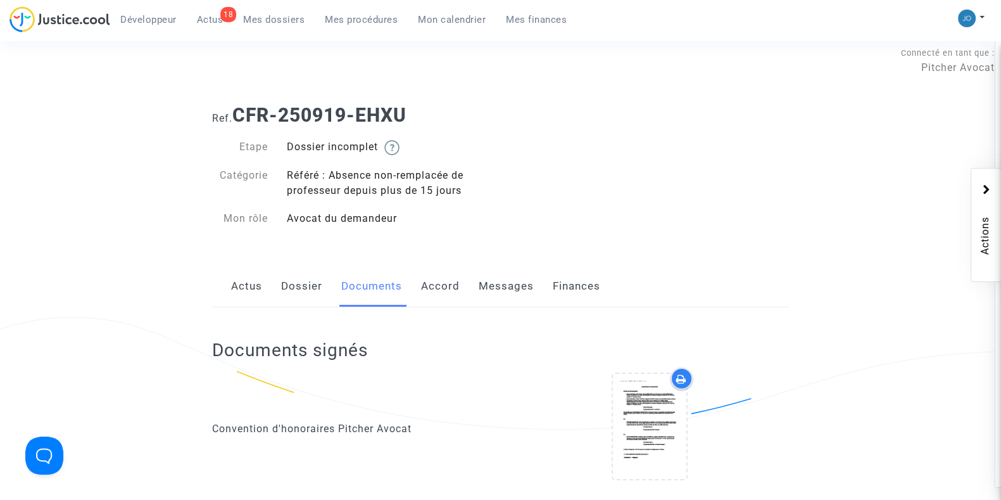
scroll to position [0, 0]
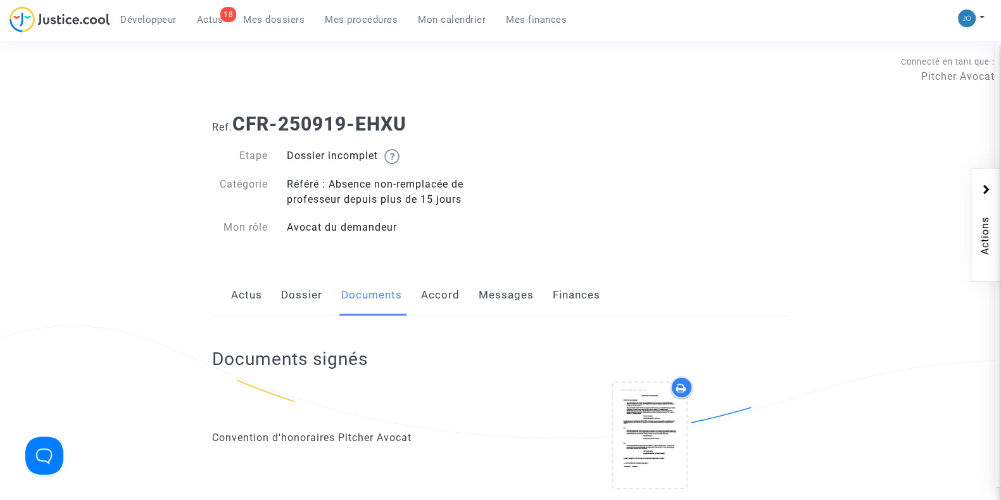
click at [713, 122] on h1 "Ref. CFR-250919-EHXU" at bounding box center [500, 124] width 577 height 23
click at [978, 13] on button at bounding box center [971, 18] width 28 height 19
click at [921, 61] on link "Changer de compte" at bounding box center [921, 65] width 128 height 20
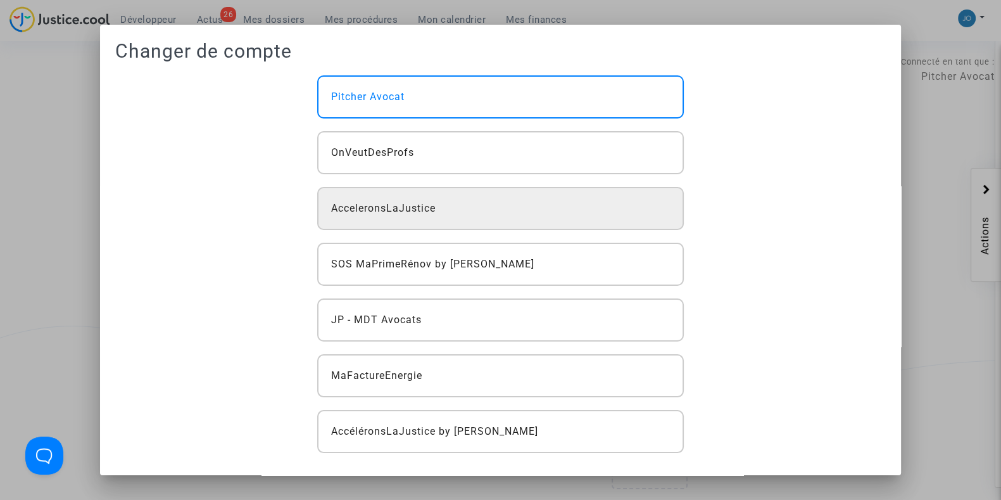
click at [529, 202] on div "AcceleronsLaJustice" at bounding box center [500, 208] width 366 height 43
